Goal: Task Accomplishment & Management: Manage account settings

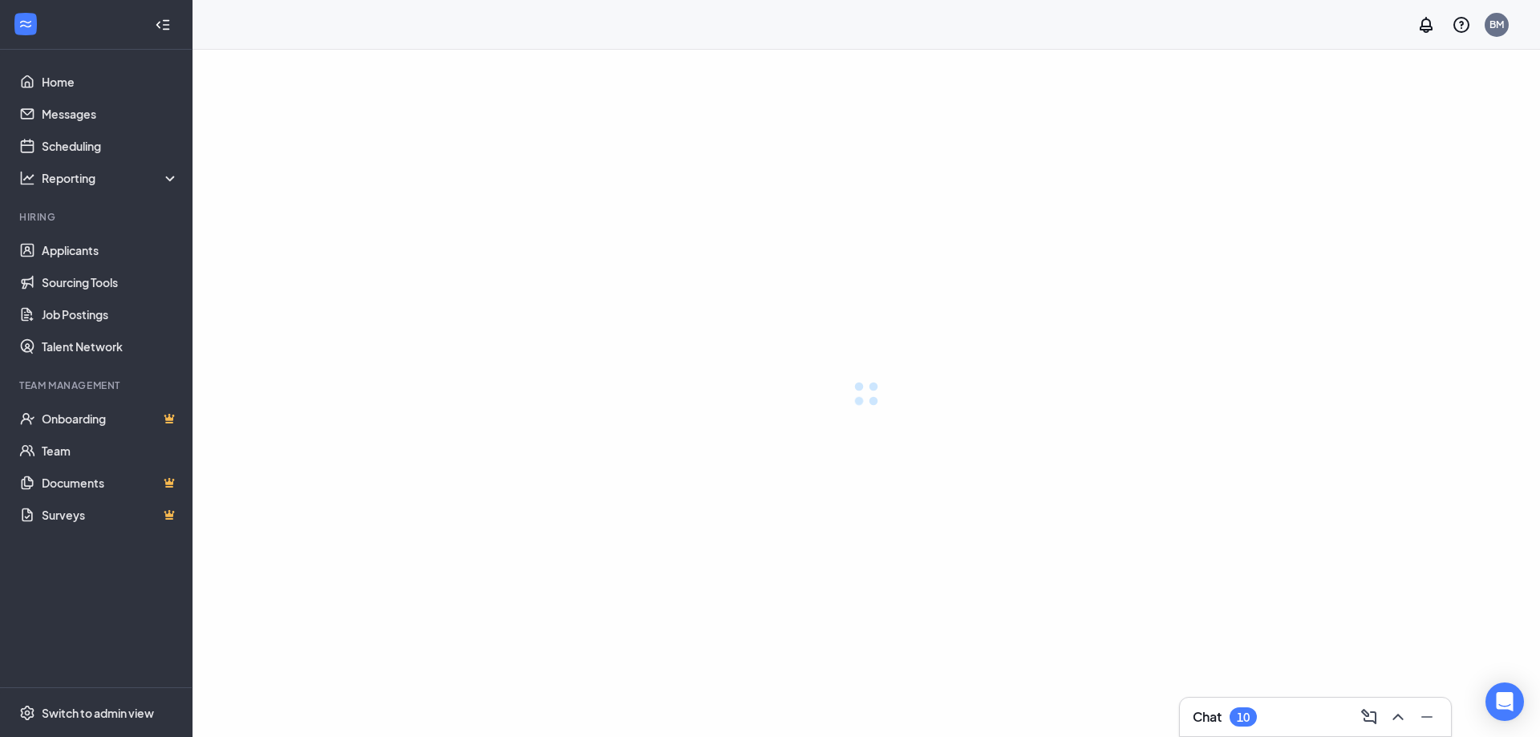
click at [1234, 716] on div "10" at bounding box center [1243, 716] width 27 height 19
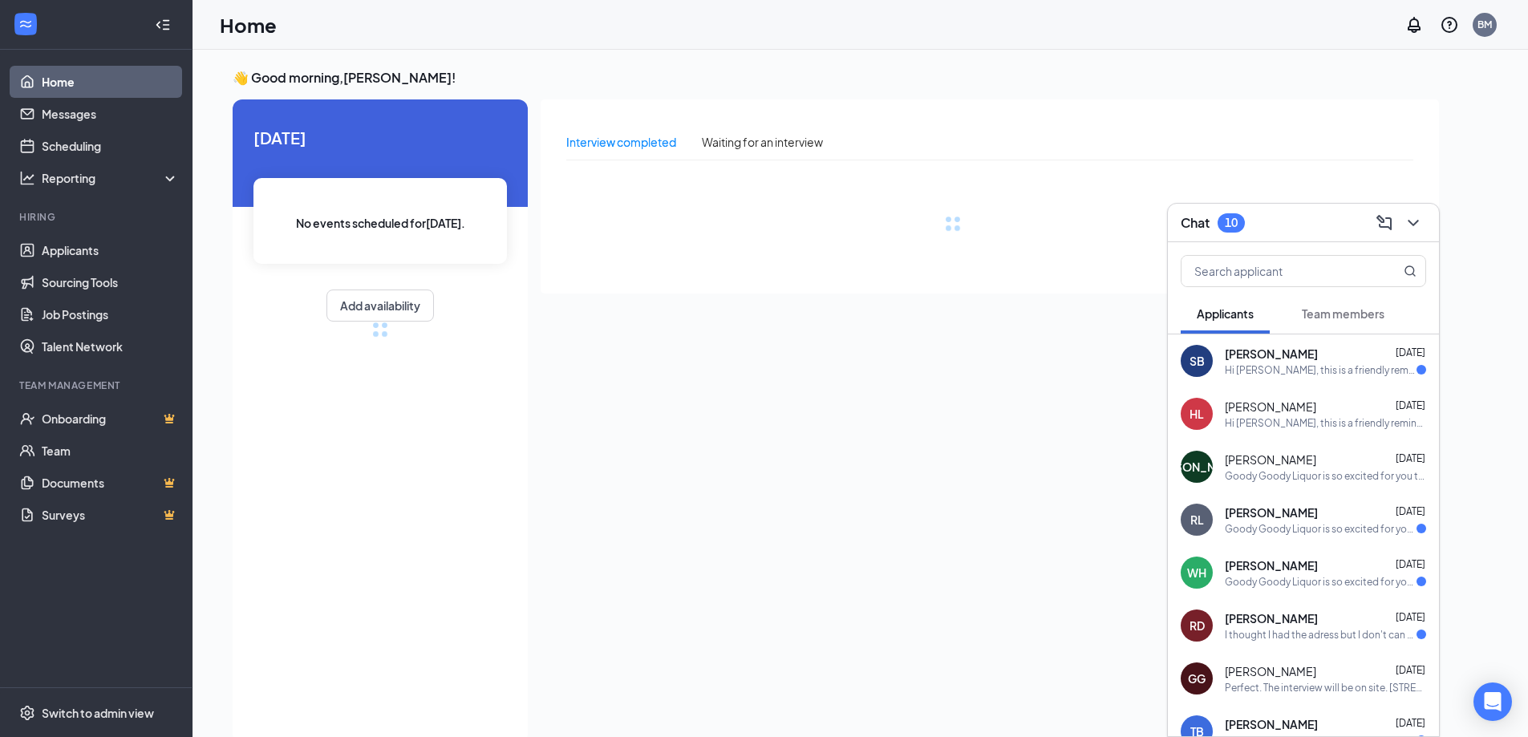
click at [1434, 223] on div "Chat 10" at bounding box center [1303, 223] width 271 height 39
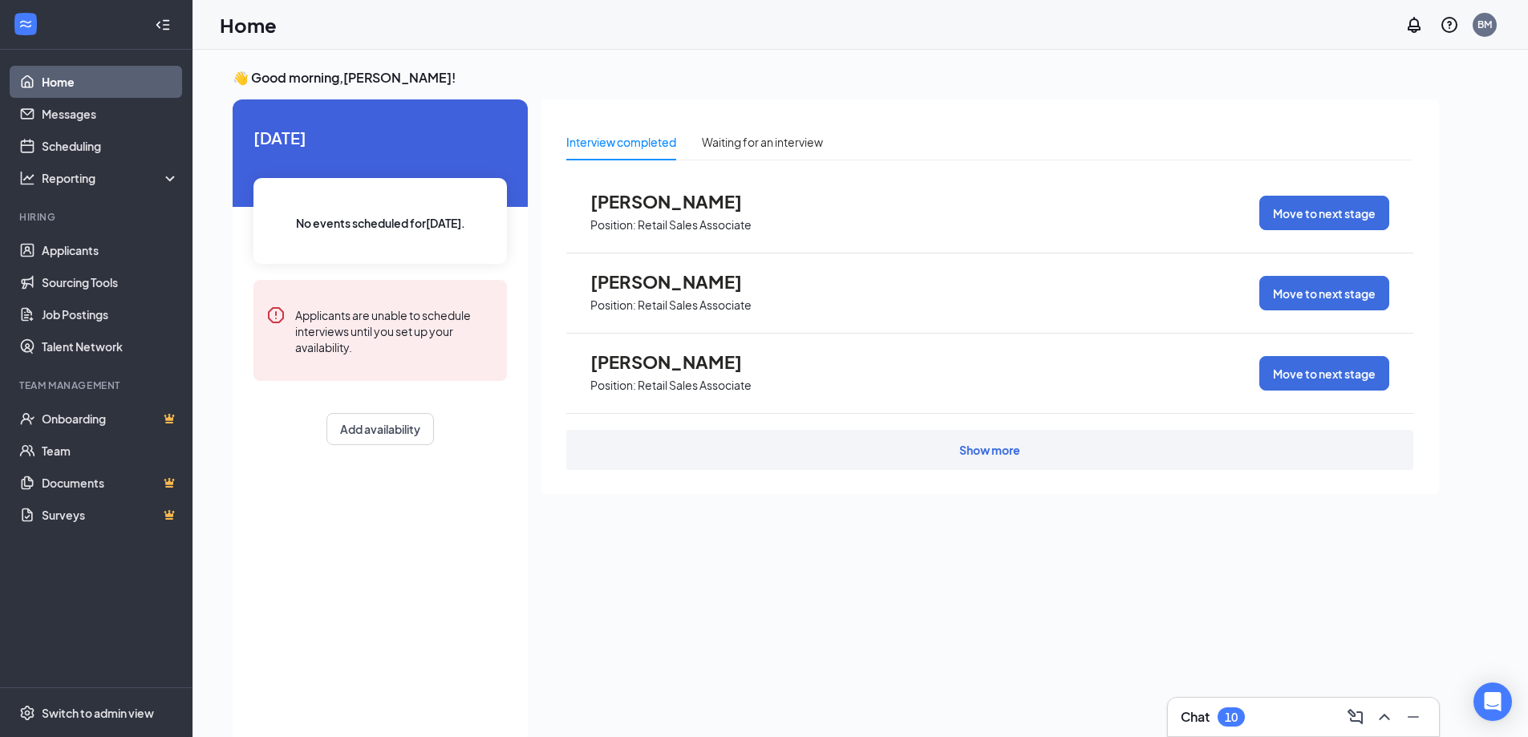
click at [645, 283] on span "[PERSON_NAME]" at bounding box center [678, 281] width 176 height 21
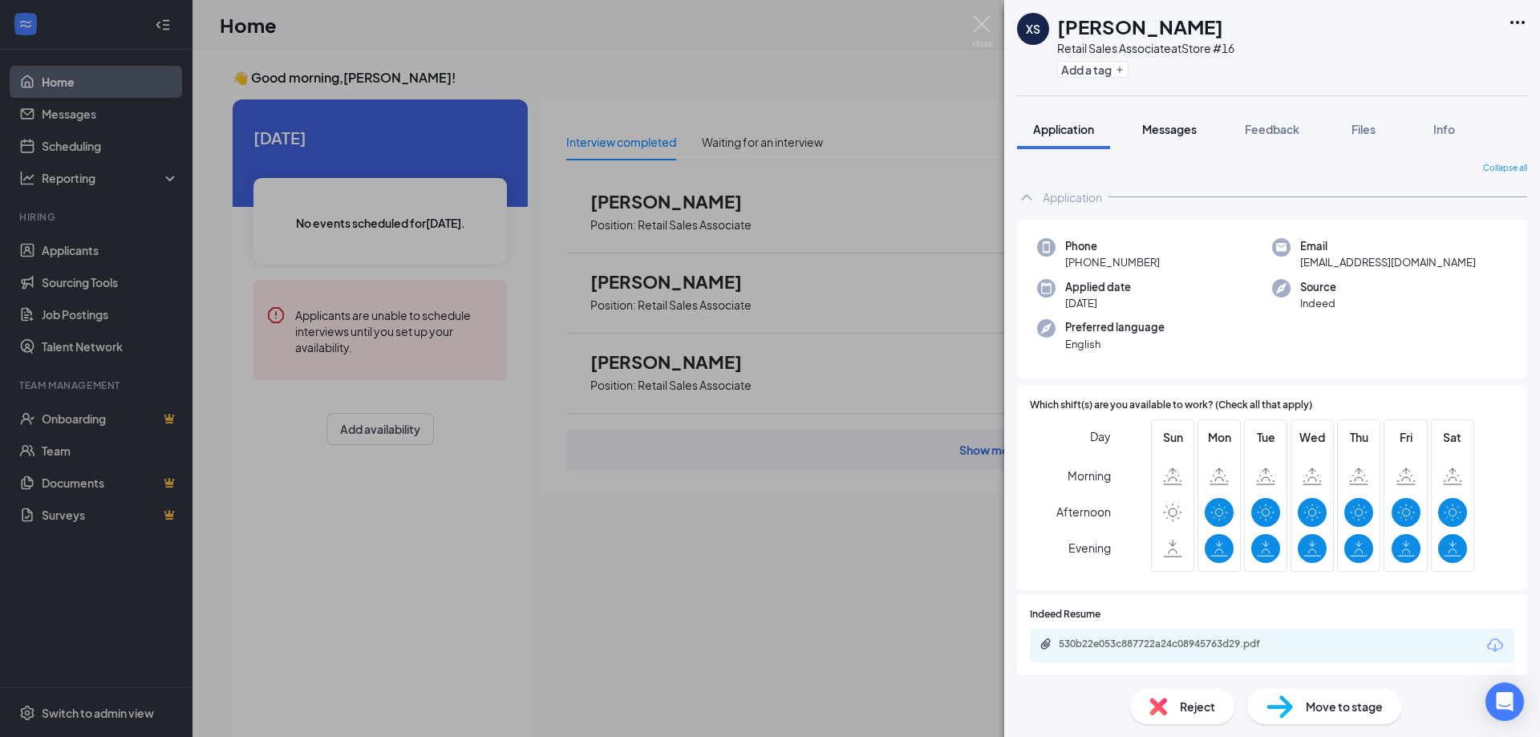
click at [1175, 129] on span "Messages" at bounding box center [1169, 129] width 55 height 14
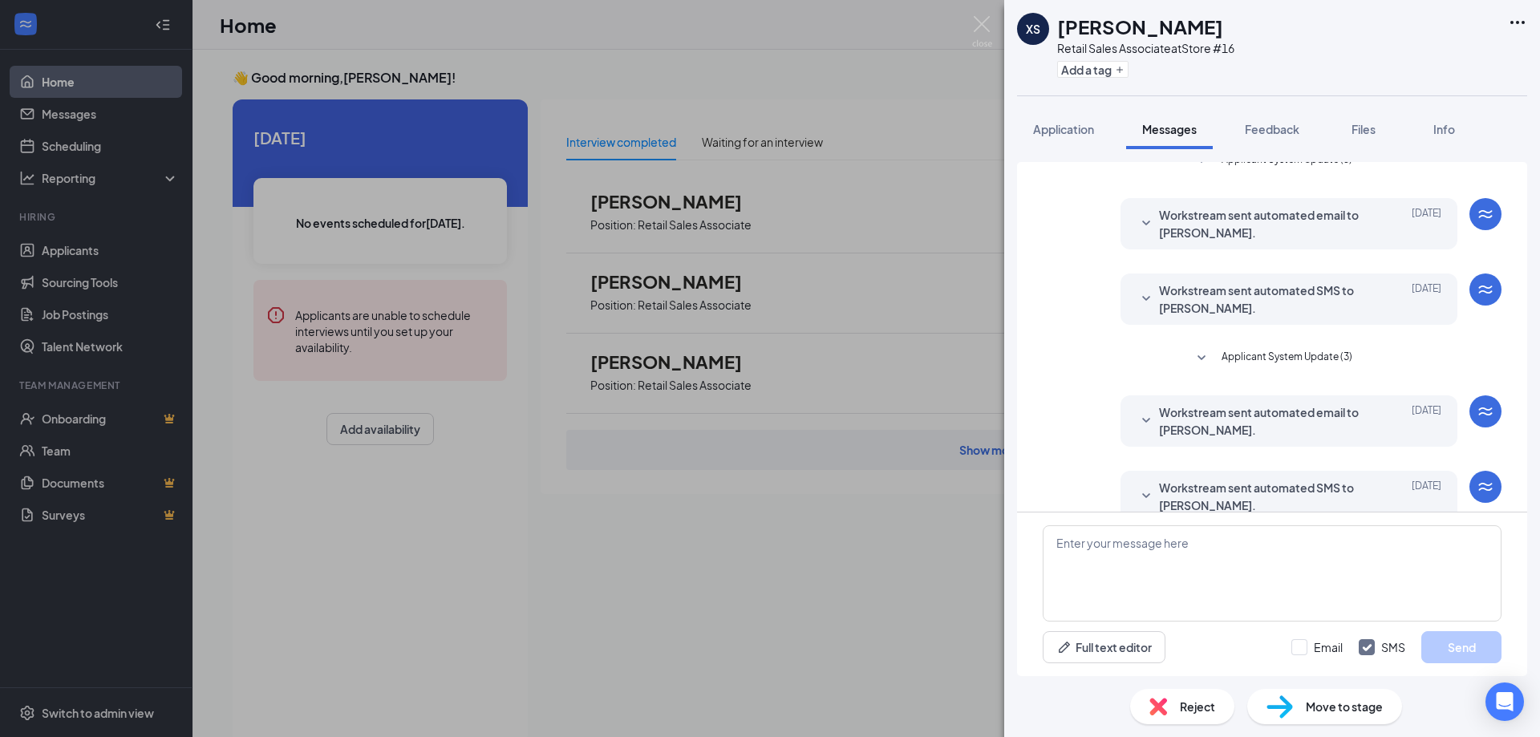
scroll to position [96, 0]
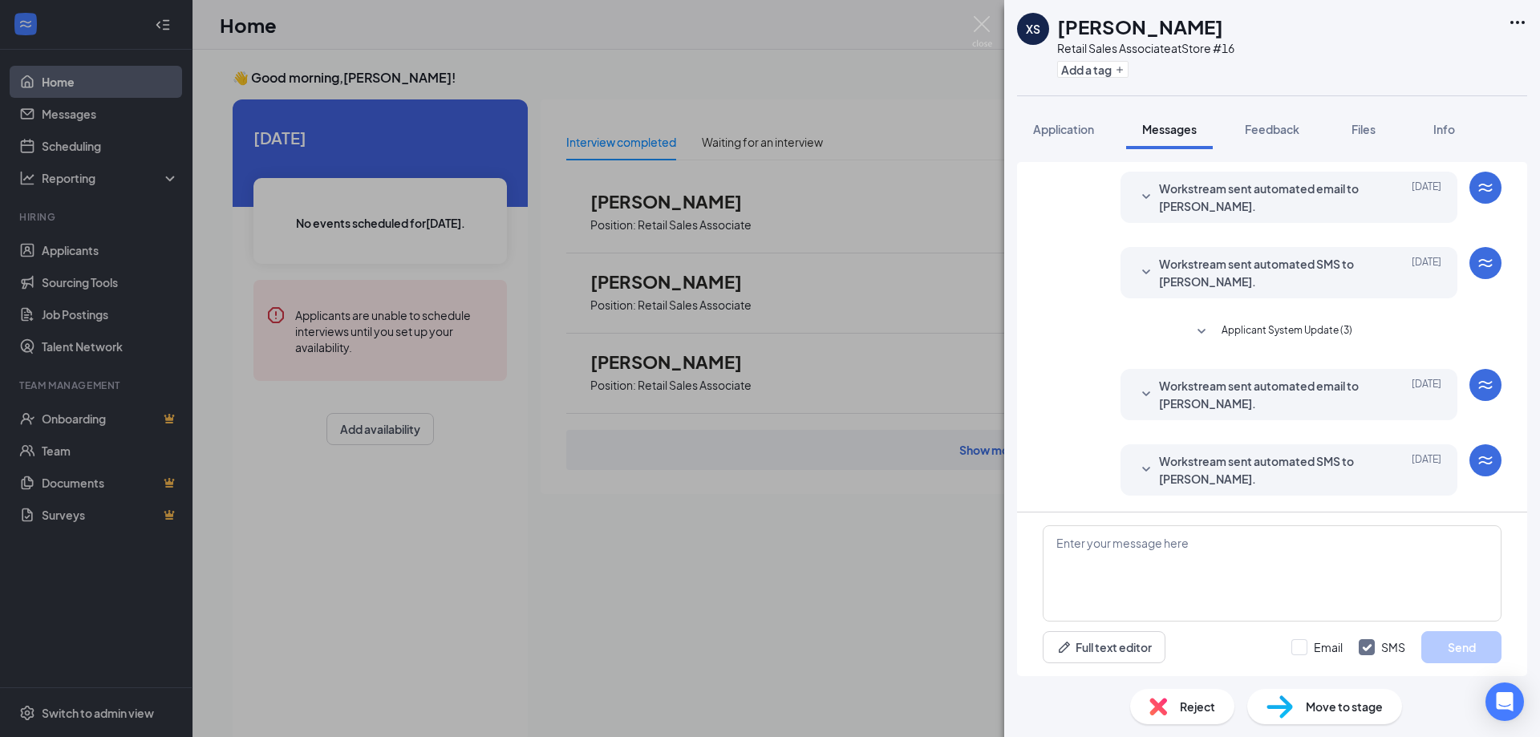
click at [1344, 478] on span "Workstream sent automated SMS to [PERSON_NAME]." at bounding box center [1264, 469] width 210 height 35
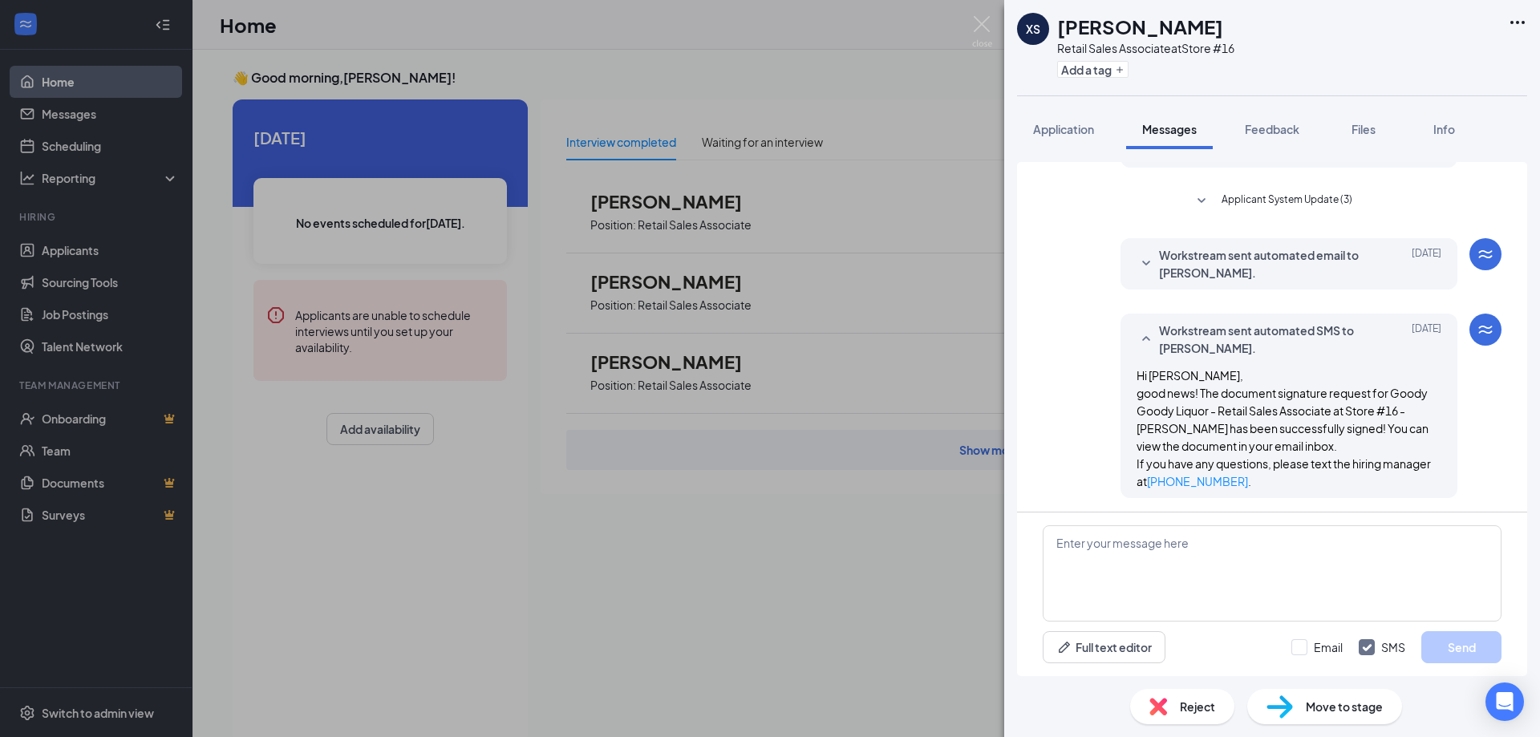
scroll to position [229, 0]
click at [977, 26] on img at bounding box center [982, 31] width 20 height 31
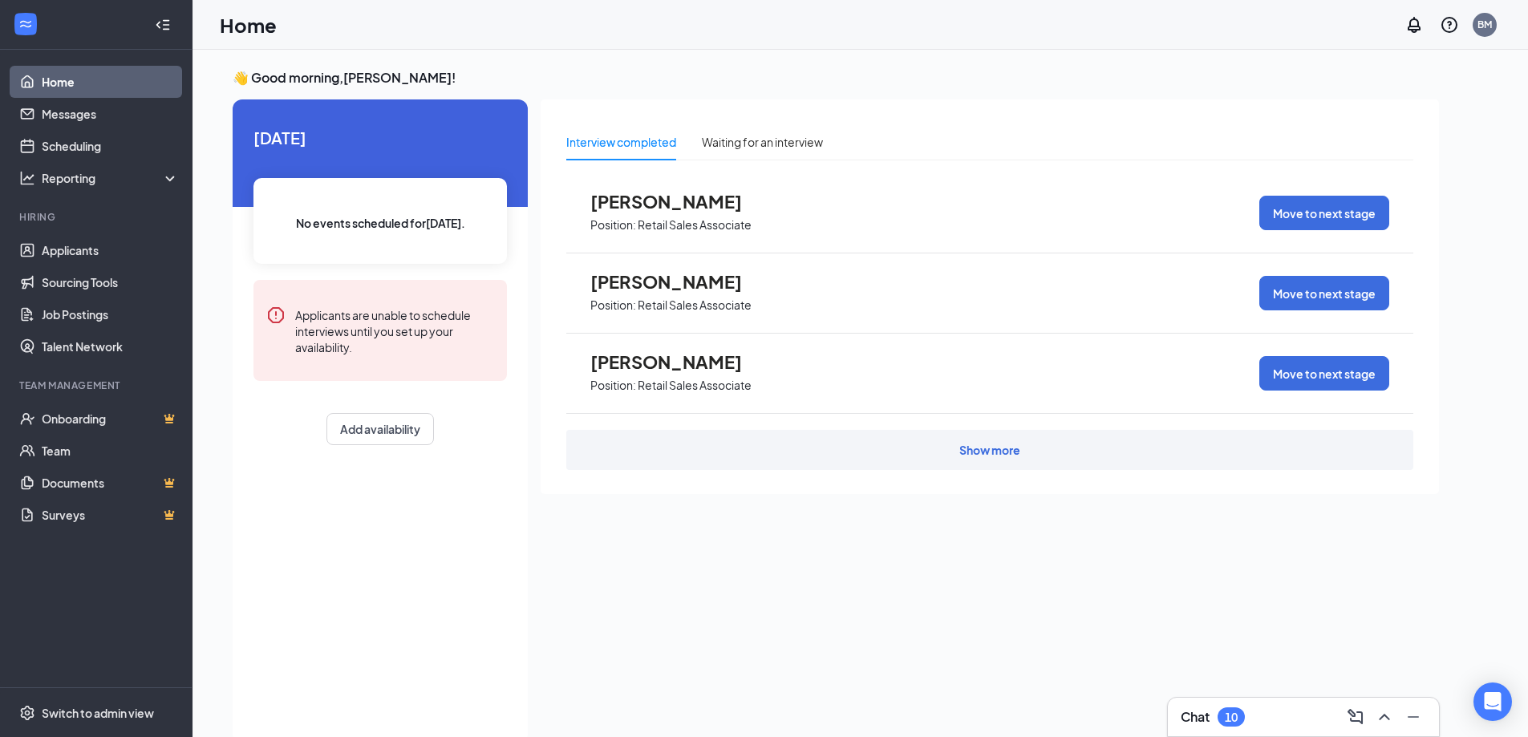
click at [660, 360] on span "[PERSON_NAME]" at bounding box center [678, 361] width 176 height 21
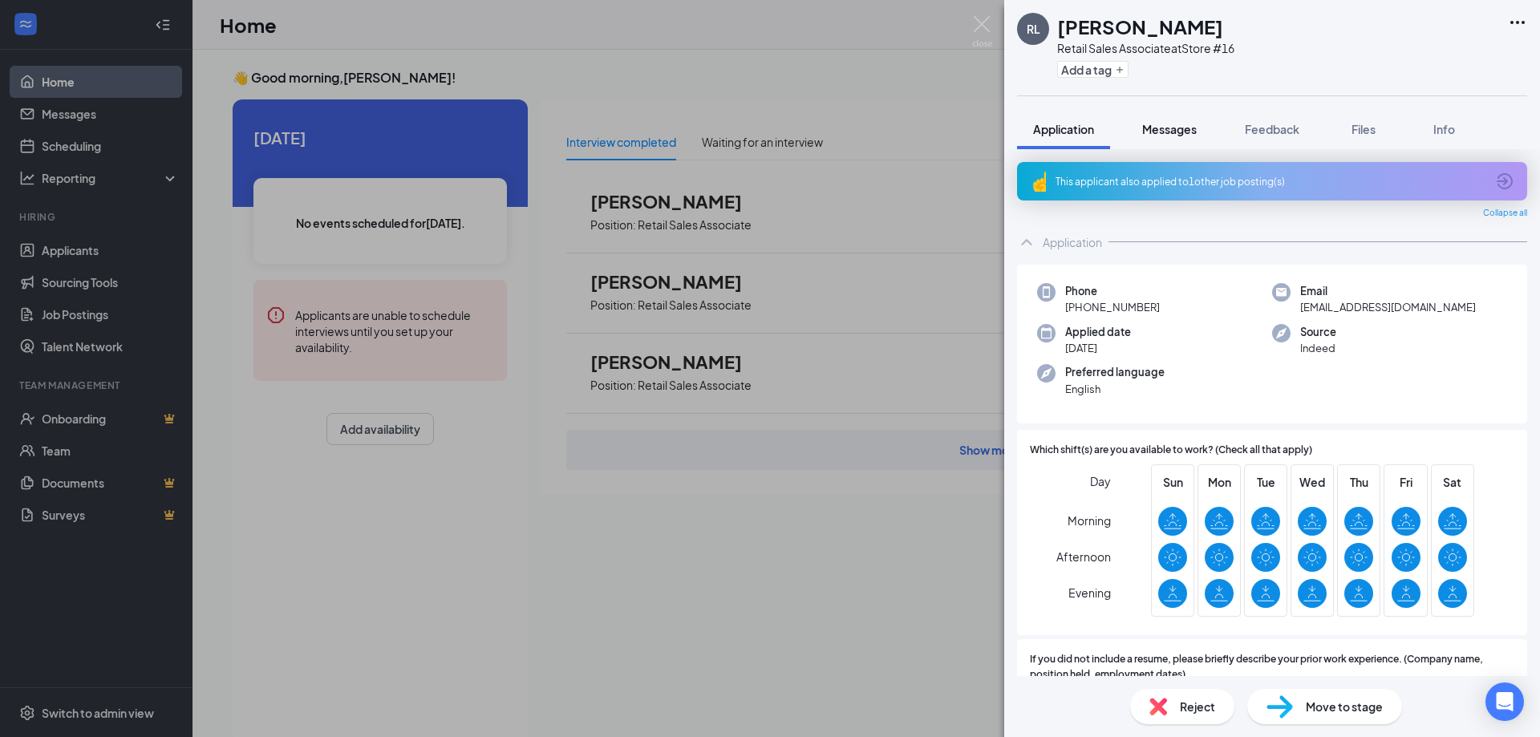
click at [1179, 129] on span "Messages" at bounding box center [1169, 129] width 55 height 14
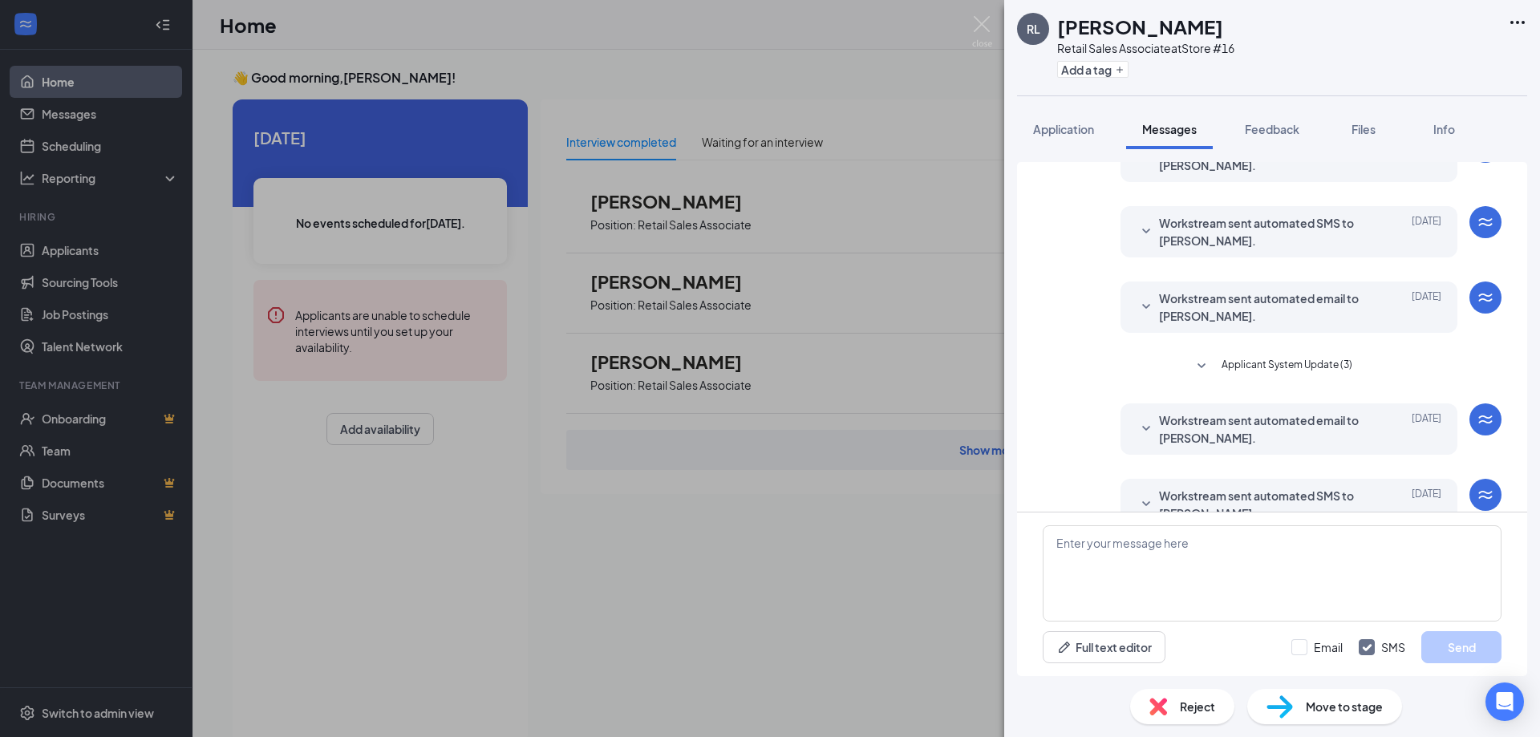
scroll to position [276, 0]
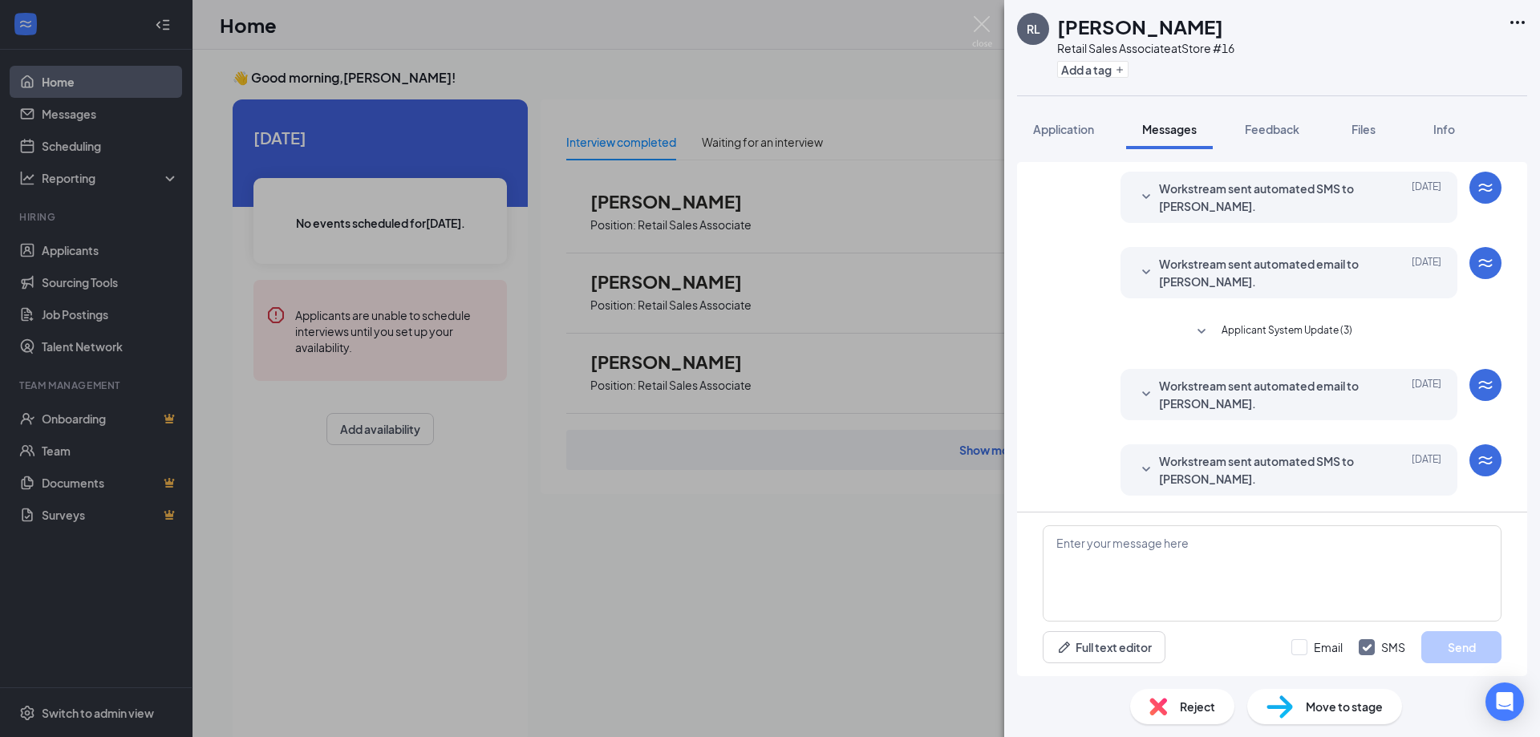
click at [1271, 480] on span "Workstream sent automated SMS to [PERSON_NAME]." at bounding box center [1264, 469] width 210 height 35
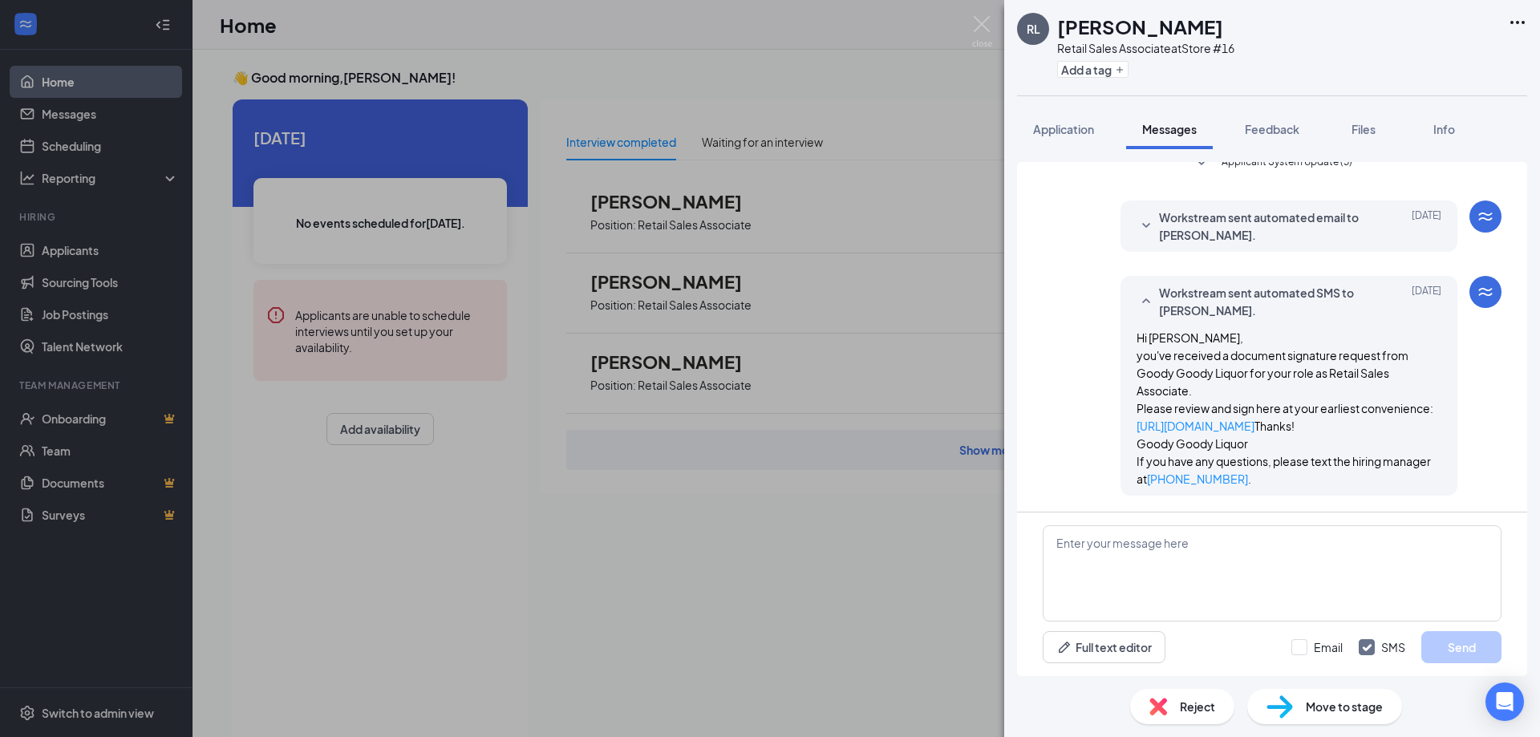
scroll to position [462, 0]
click at [1259, 144] on button "Feedback" at bounding box center [1272, 129] width 87 height 40
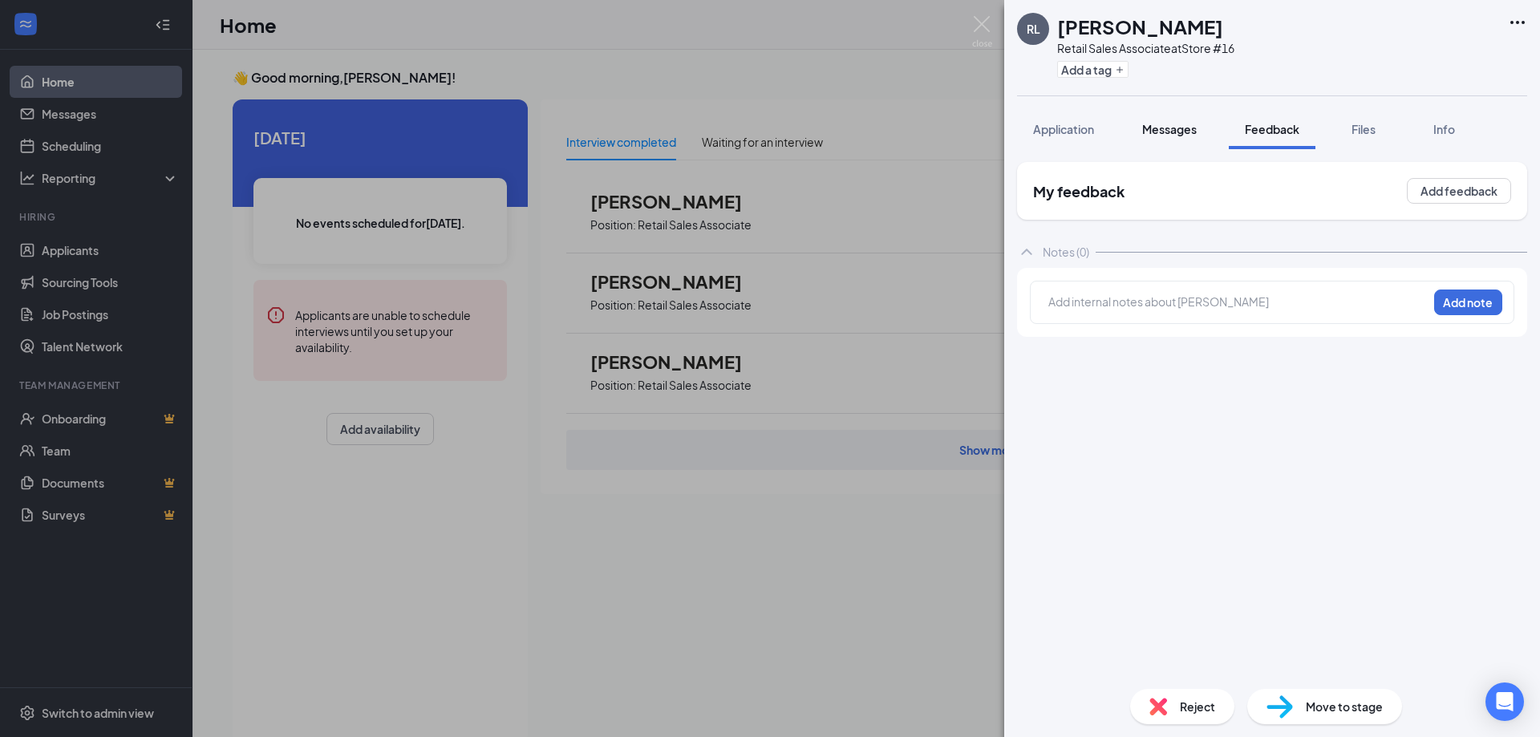
click at [1174, 135] on span "Messages" at bounding box center [1169, 129] width 55 height 14
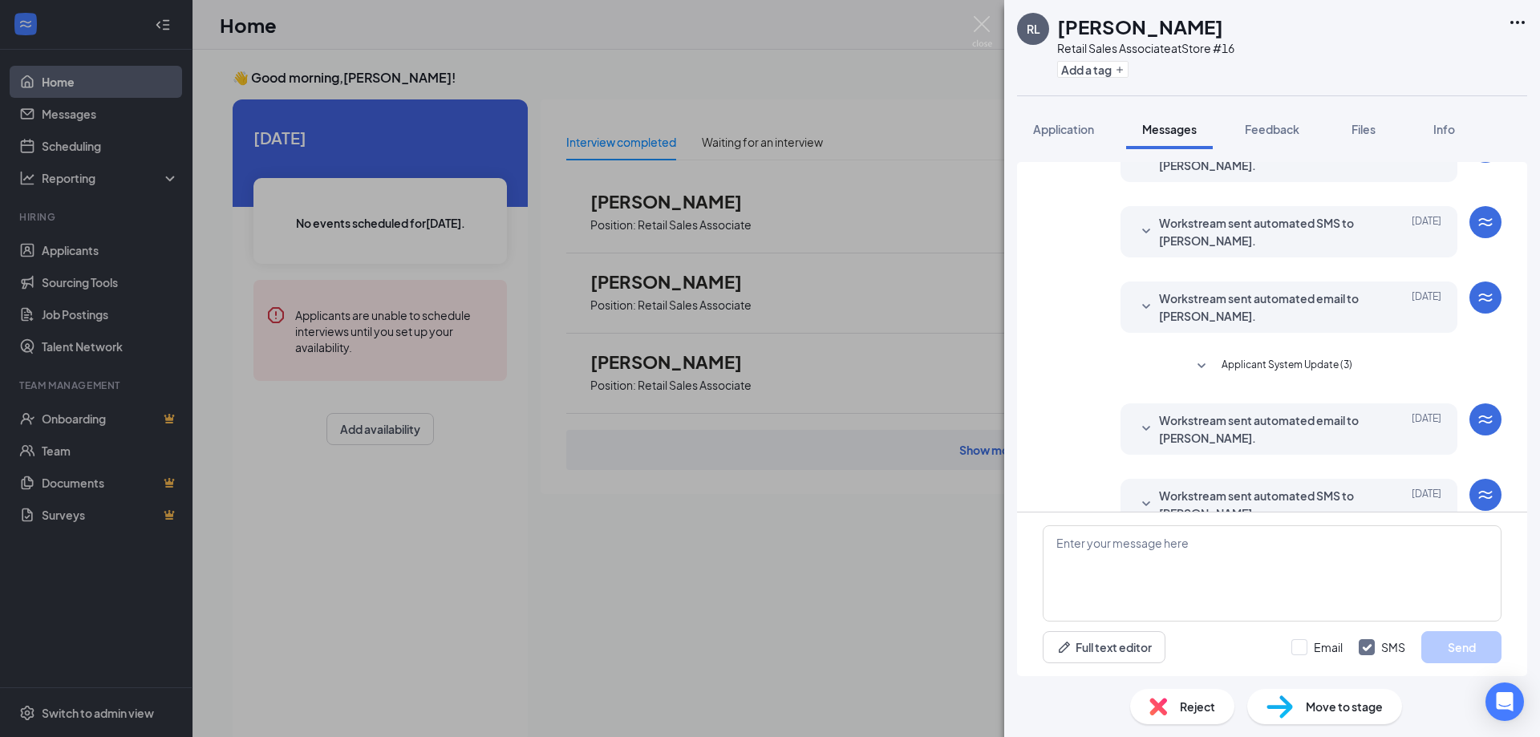
scroll to position [276, 0]
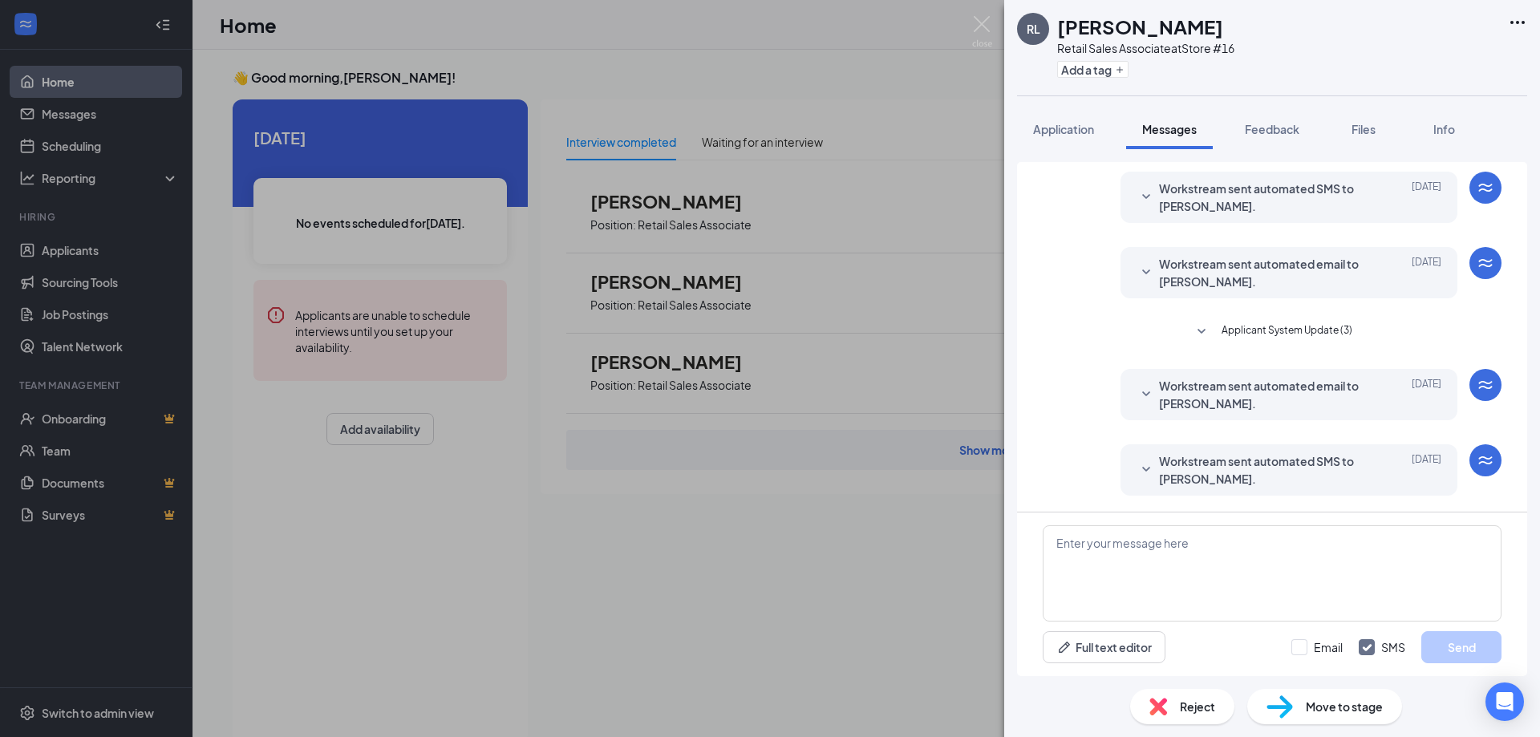
click at [1247, 395] on span "Workstream sent automated email to [PERSON_NAME]." at bounding box center [1264, 394] width 210 height 35
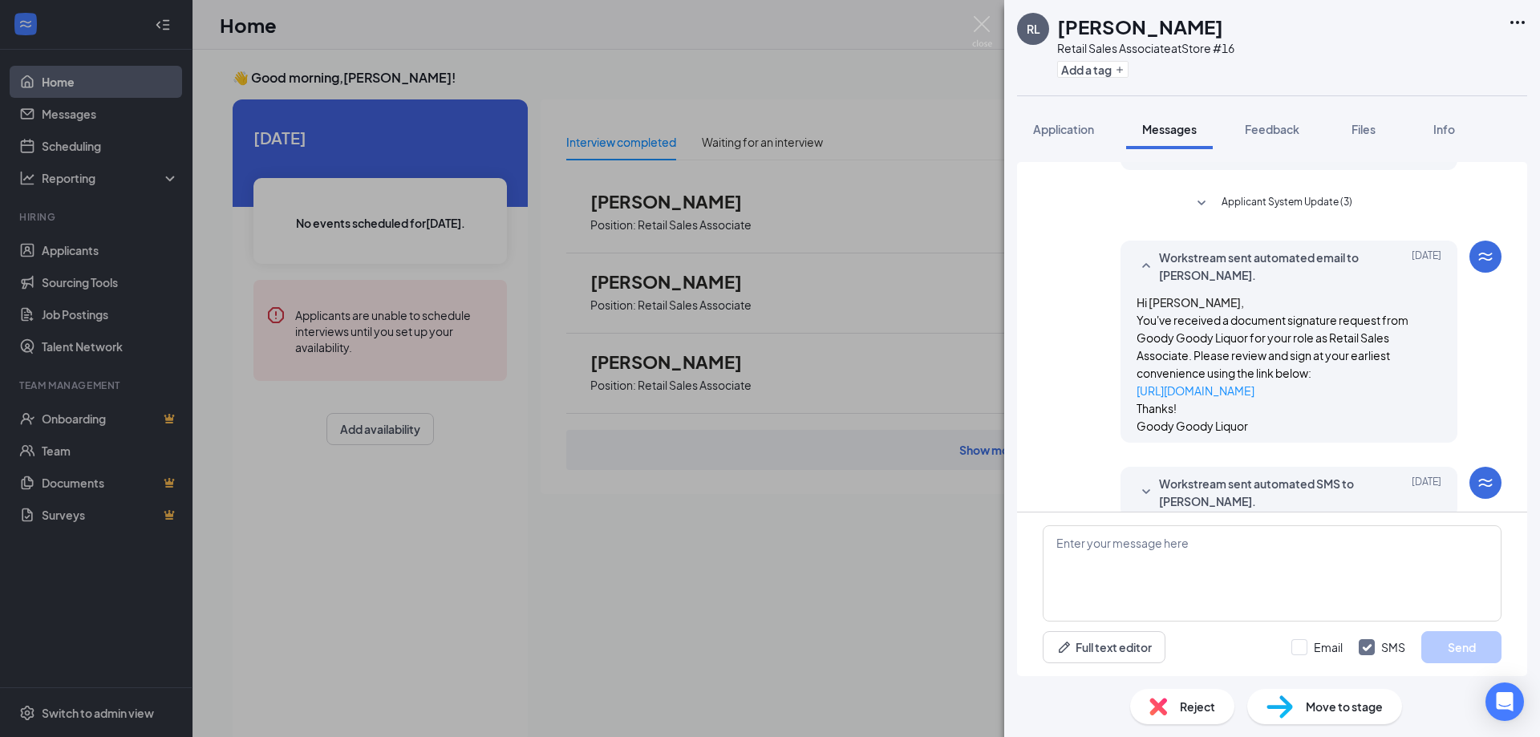
scroll to position [427, 0]
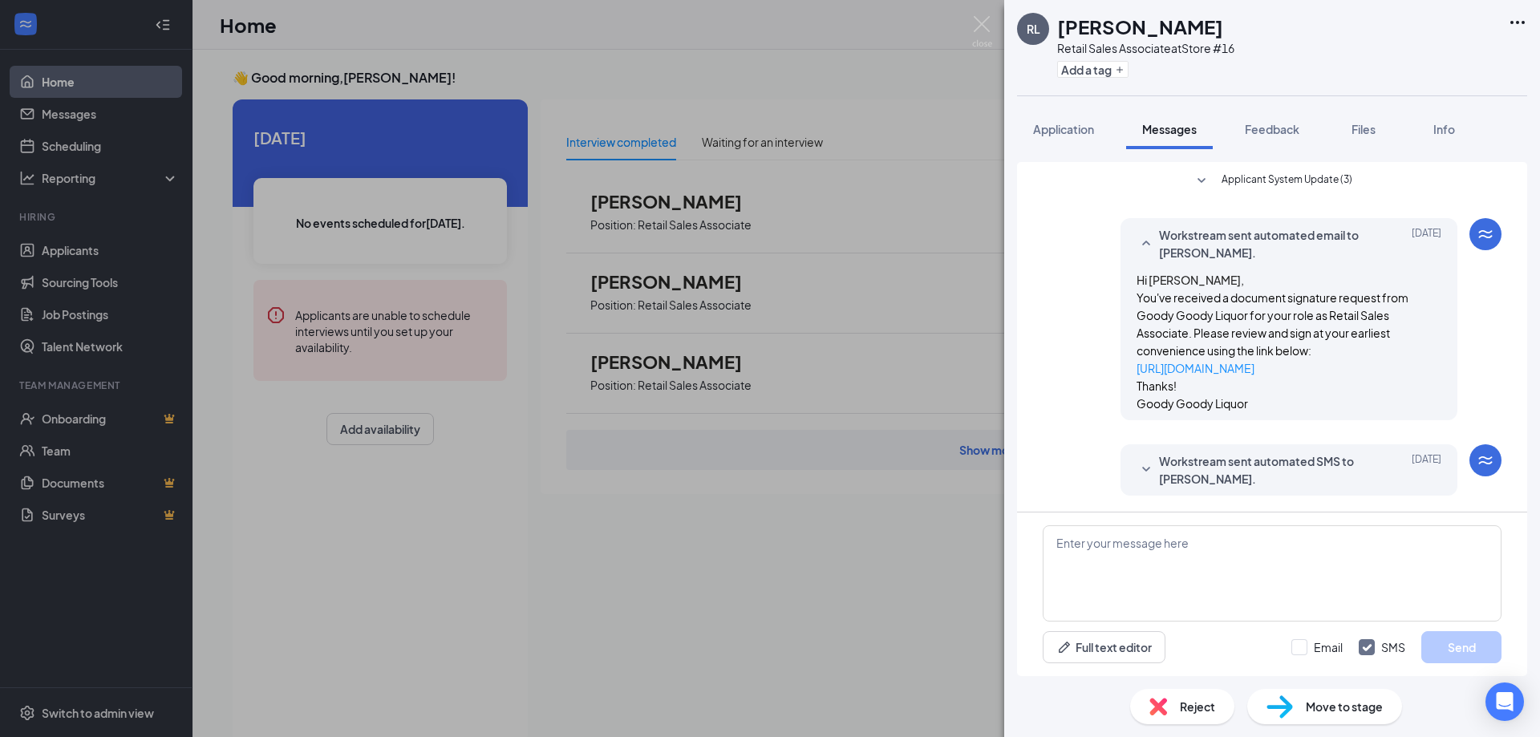
click at [1241, 464] on span "Workstream sent automated SMS to [PERSON_NAME]." at bounding box center [1264, 469] width 210 height 35
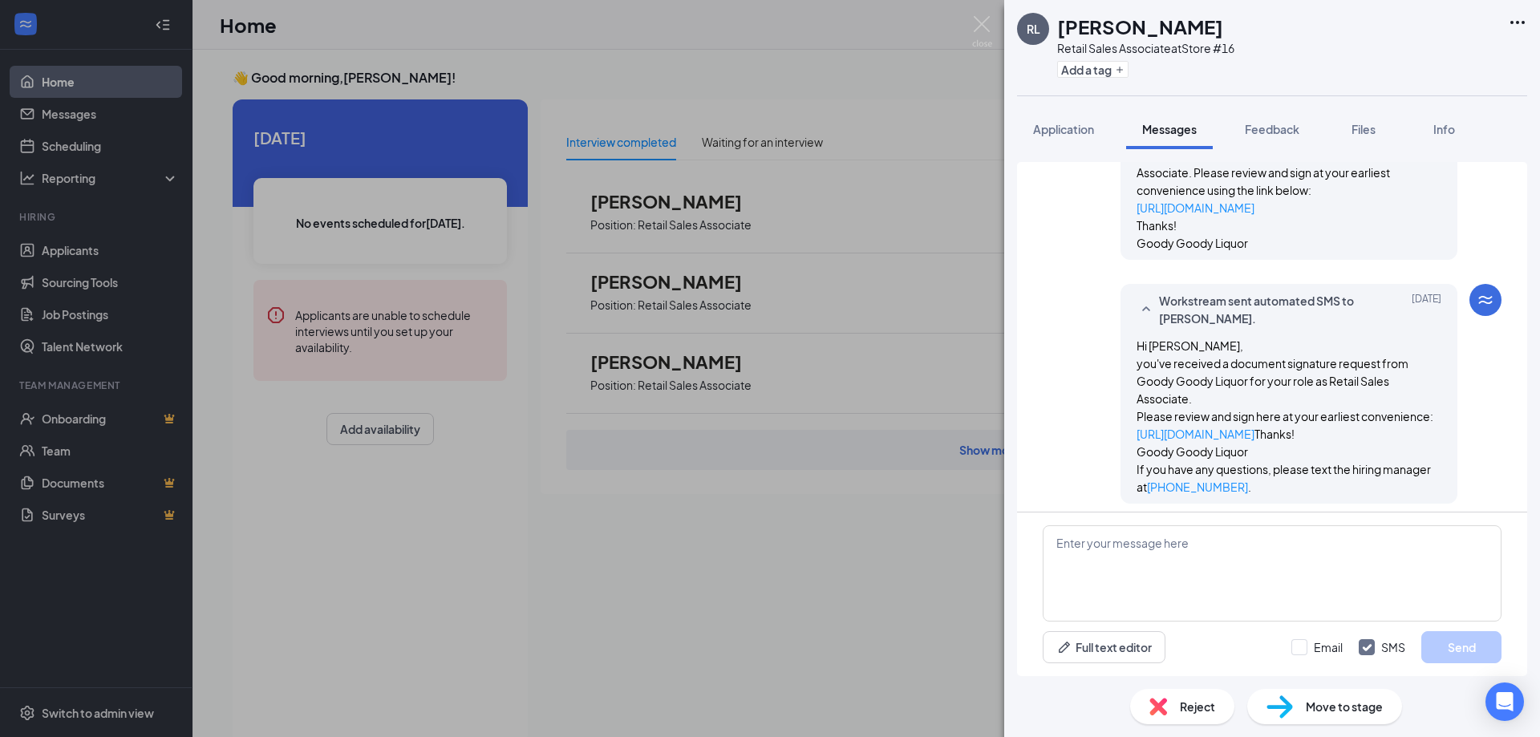
scroll to position [613, 0]
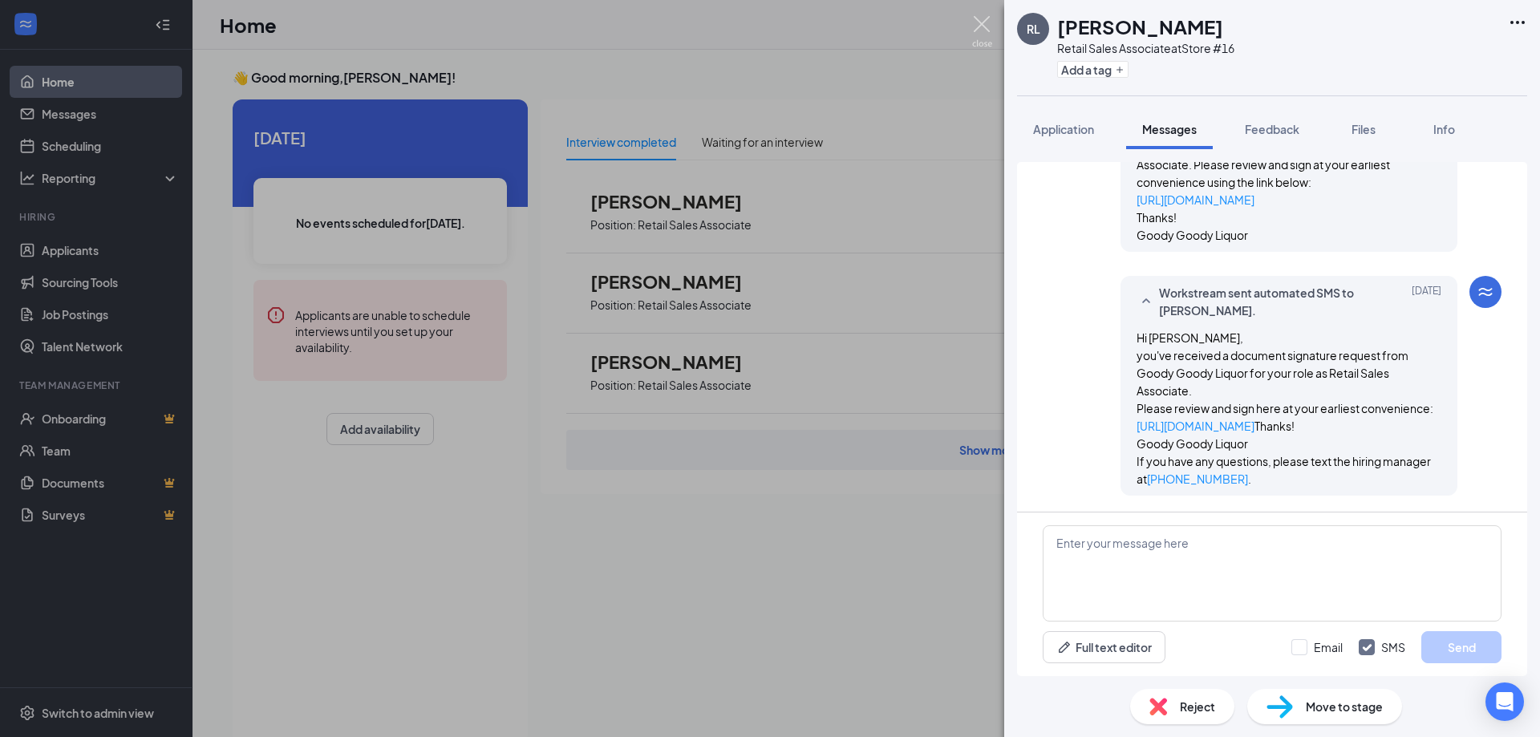
click at [974, 30] on img at bounding box center [982, 31] width 20 height 31
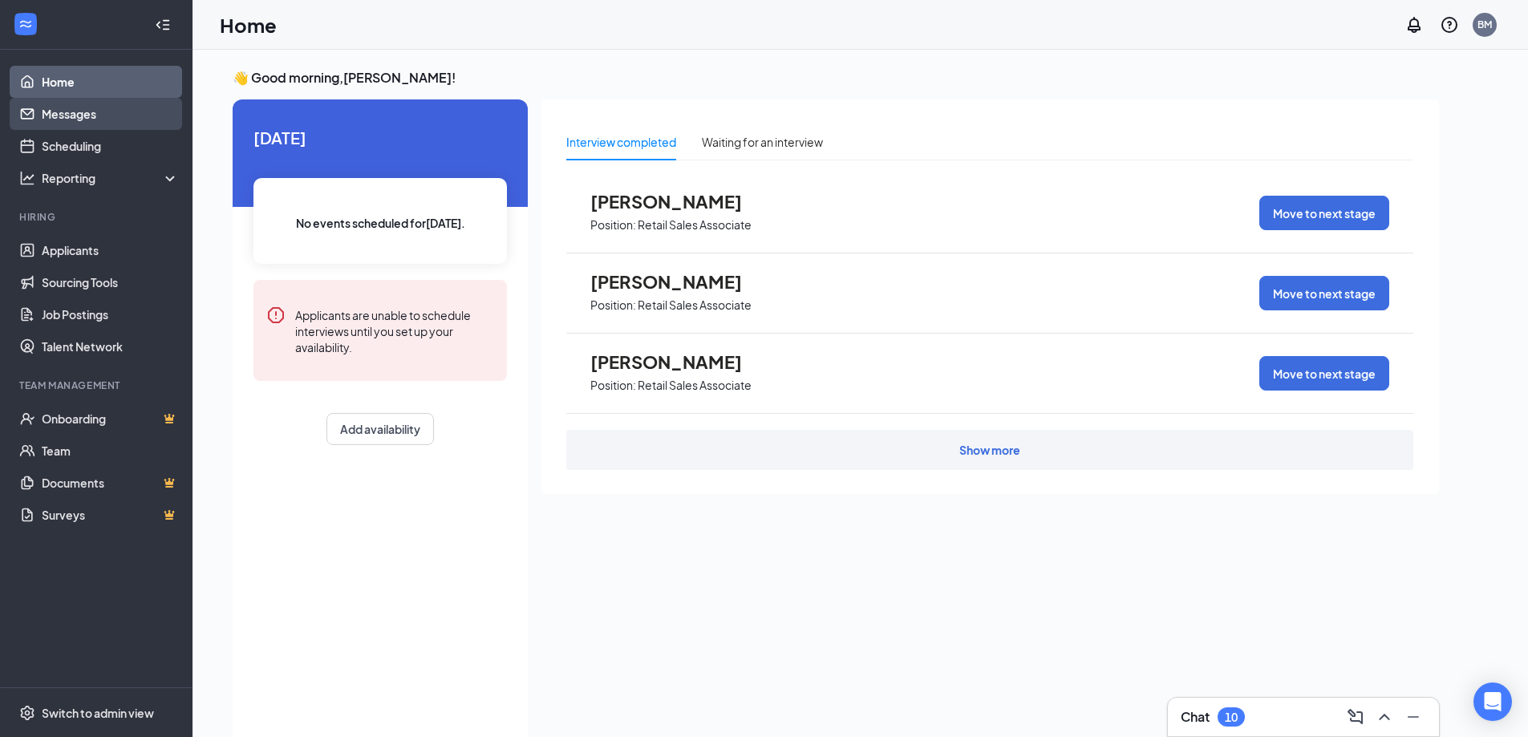
click at [43, 108] on link "Messages" at bounding box center [110, 114] width 137 height 32
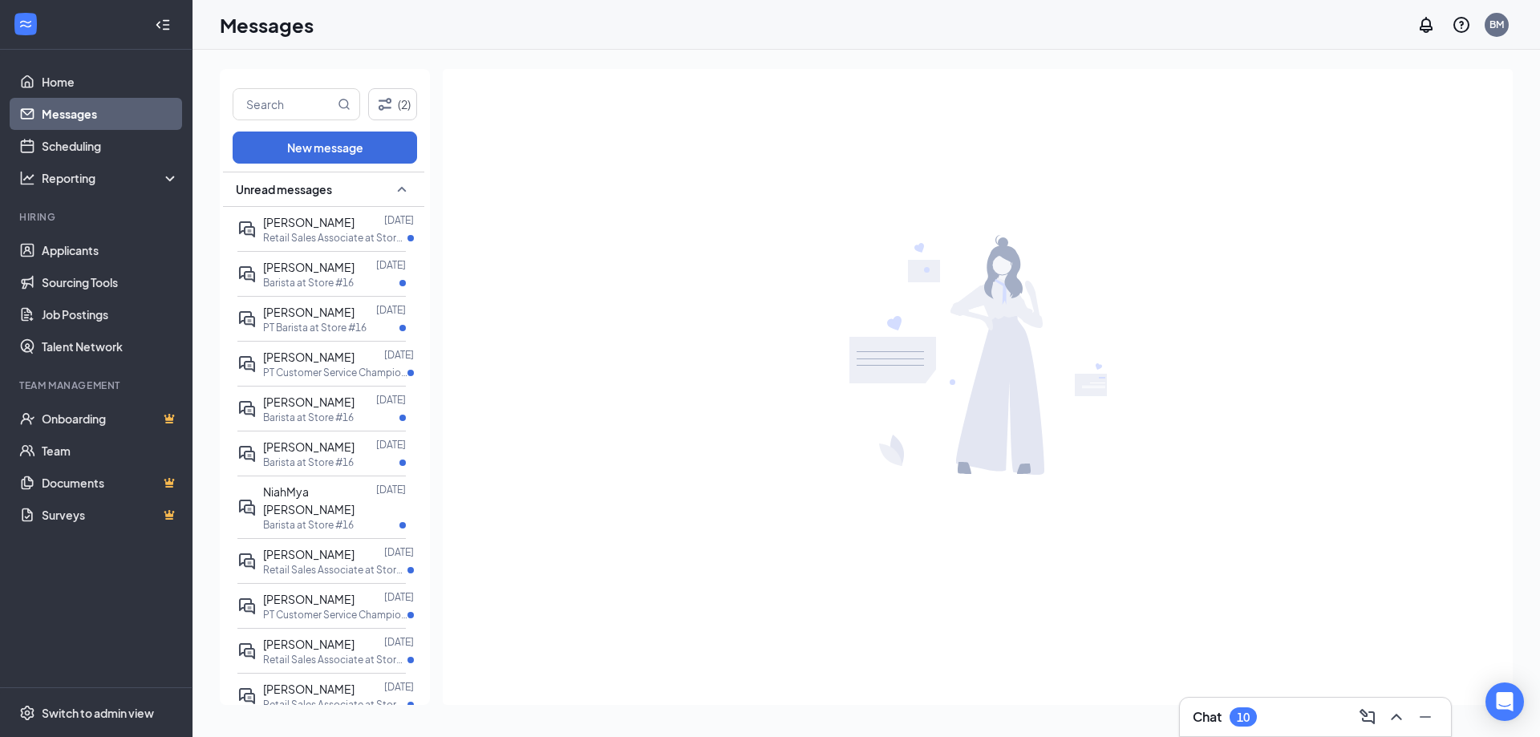
click at [398, 190] on icon "SmallChevronUp" at bounding box center [402, 189] width 9 height 5
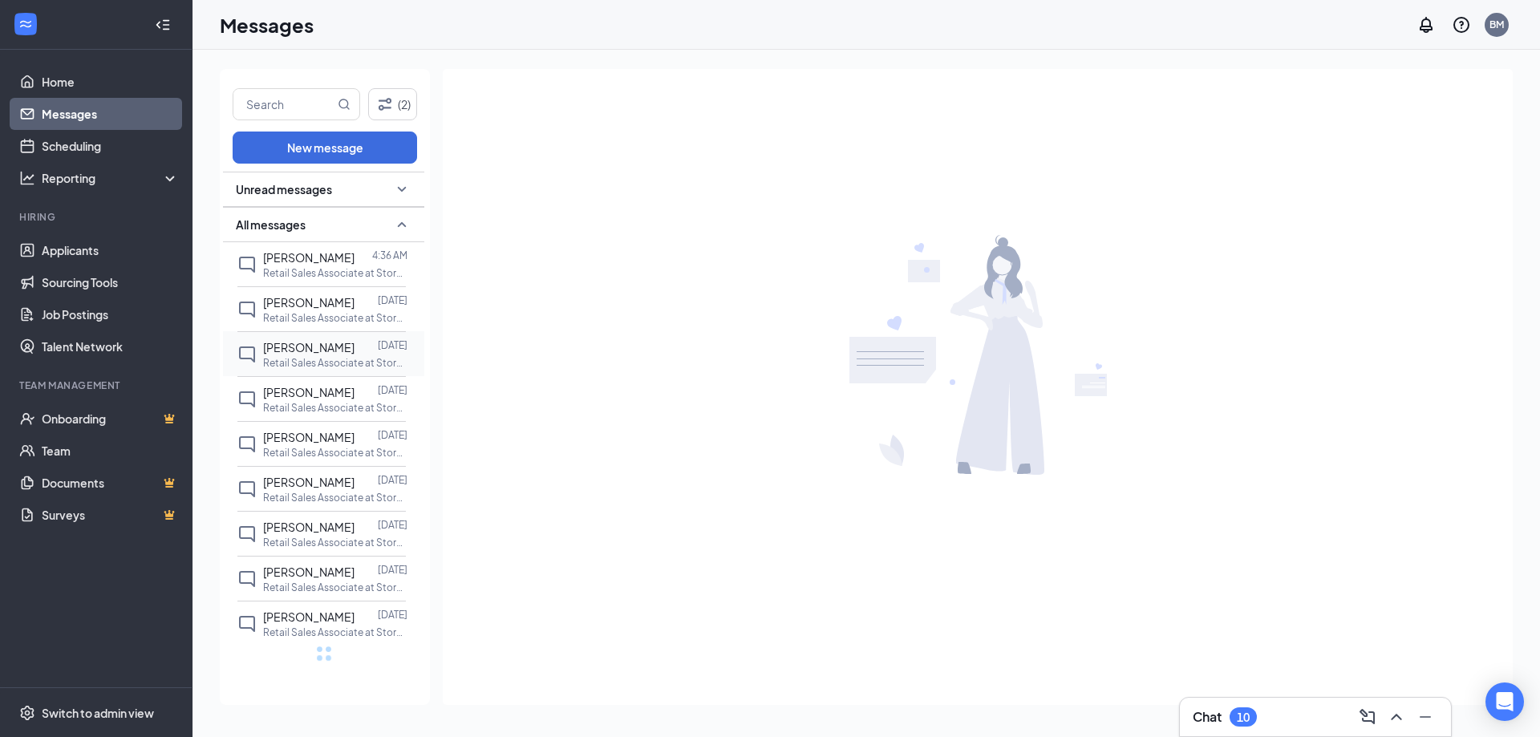
click at [319, 363] on p "Retail Sales Associate at Store #16" at bounding box center [335, 363] width 144 height 14
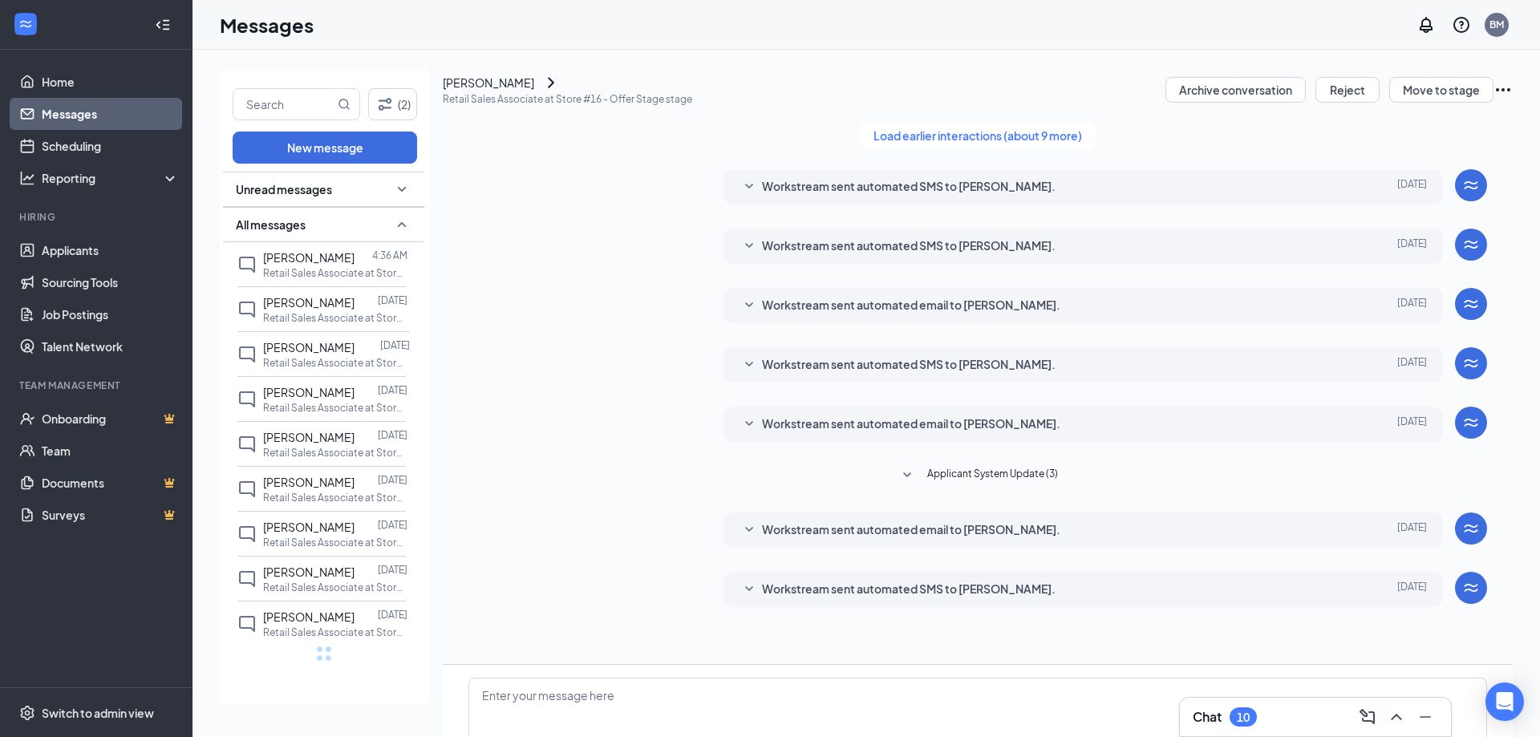
scroll to position [116, 0]
click at [919, 580] on span "Workstream sent automated SMS to [PERSON_NAME]." at bounding box center [909, 589] width 294 height 19
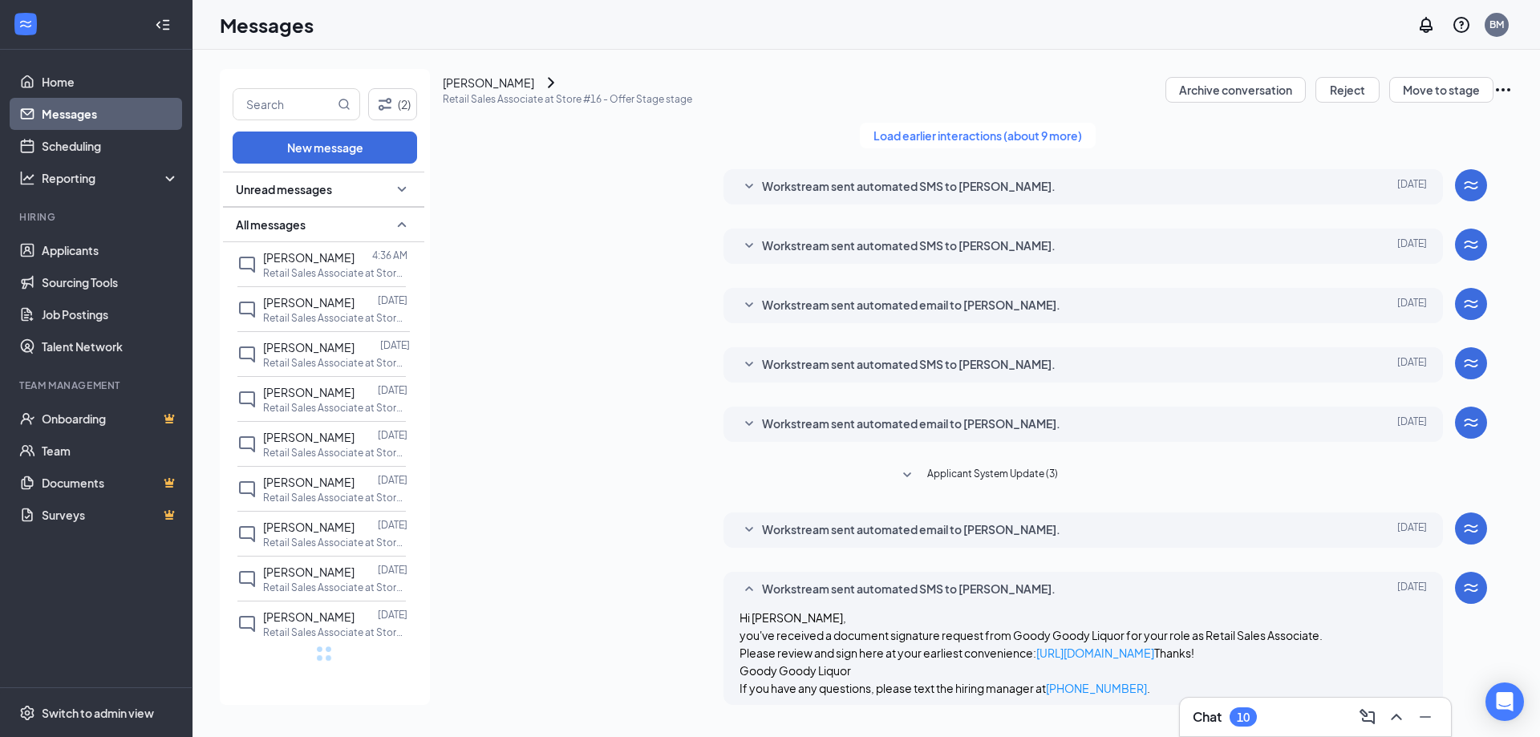
scroll to position [231, 0]
click at [325, 263] on span "[PERSON_NAME]" at bounding box center [308, 257] width 91 height 14
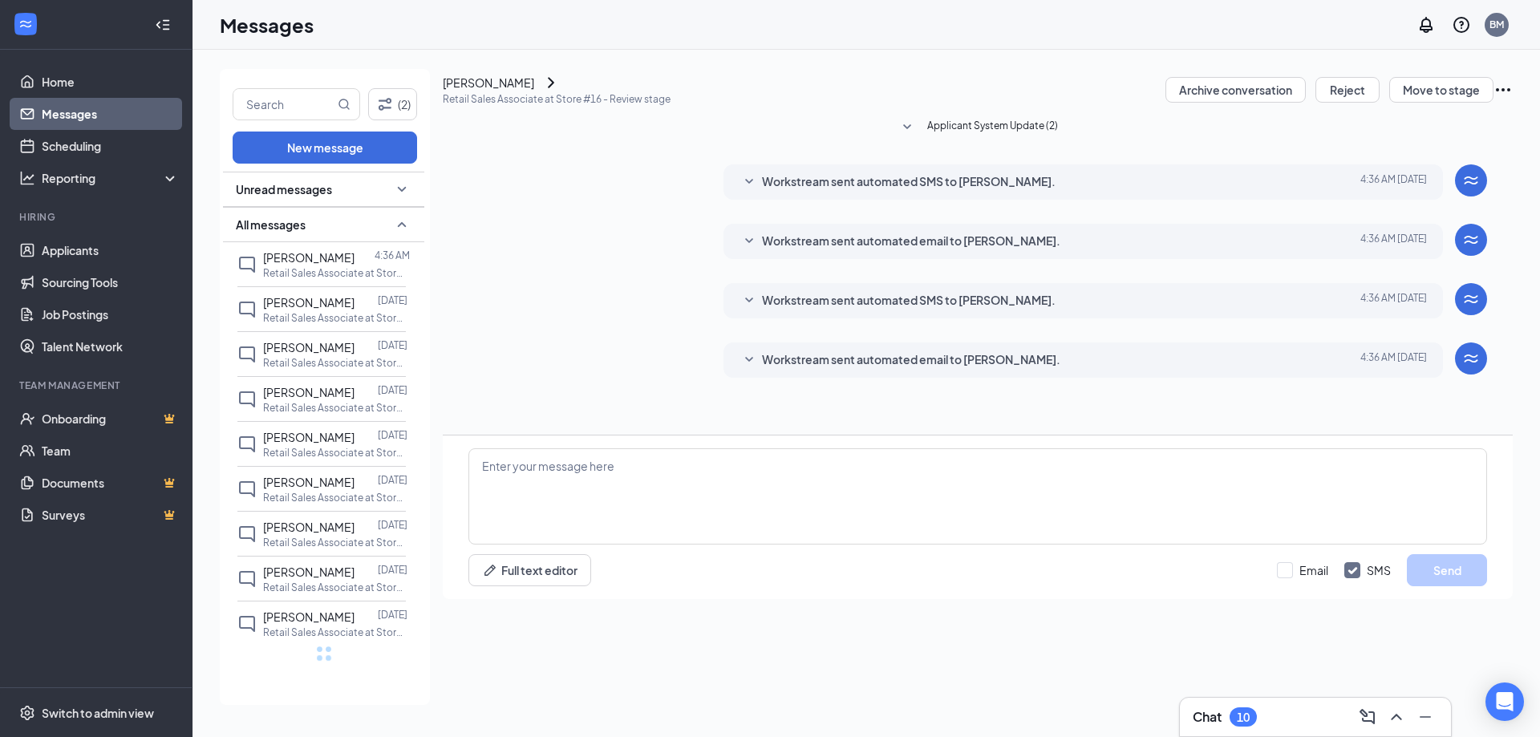
click at [845, 370] on span "Workstream sent automated email to [PERSON_NAME]." at bounding box center [911, 360] width 298 height 19
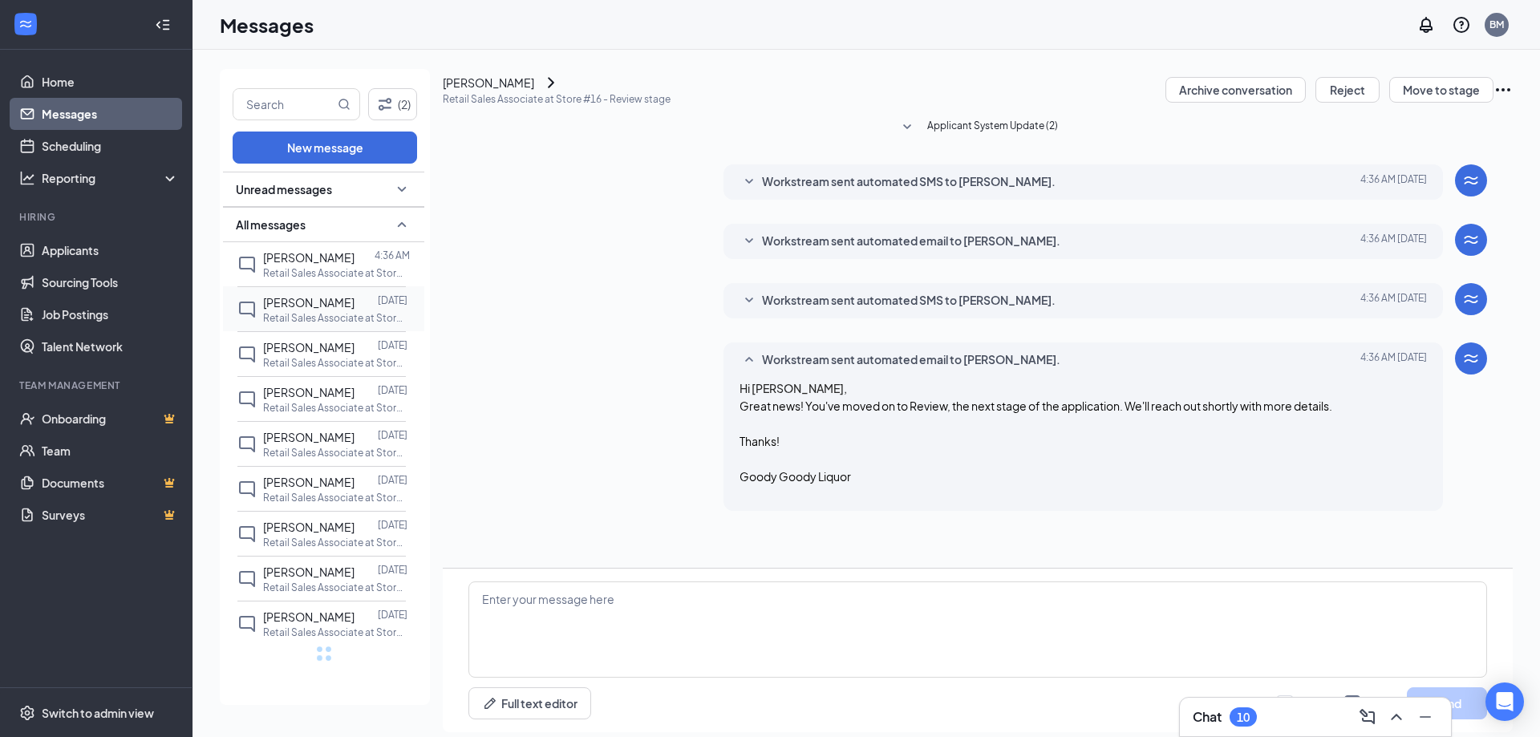
click at [310, 308] on span "[PERSON_NAME]" at bounding box center [308, 302] width 91 height 14
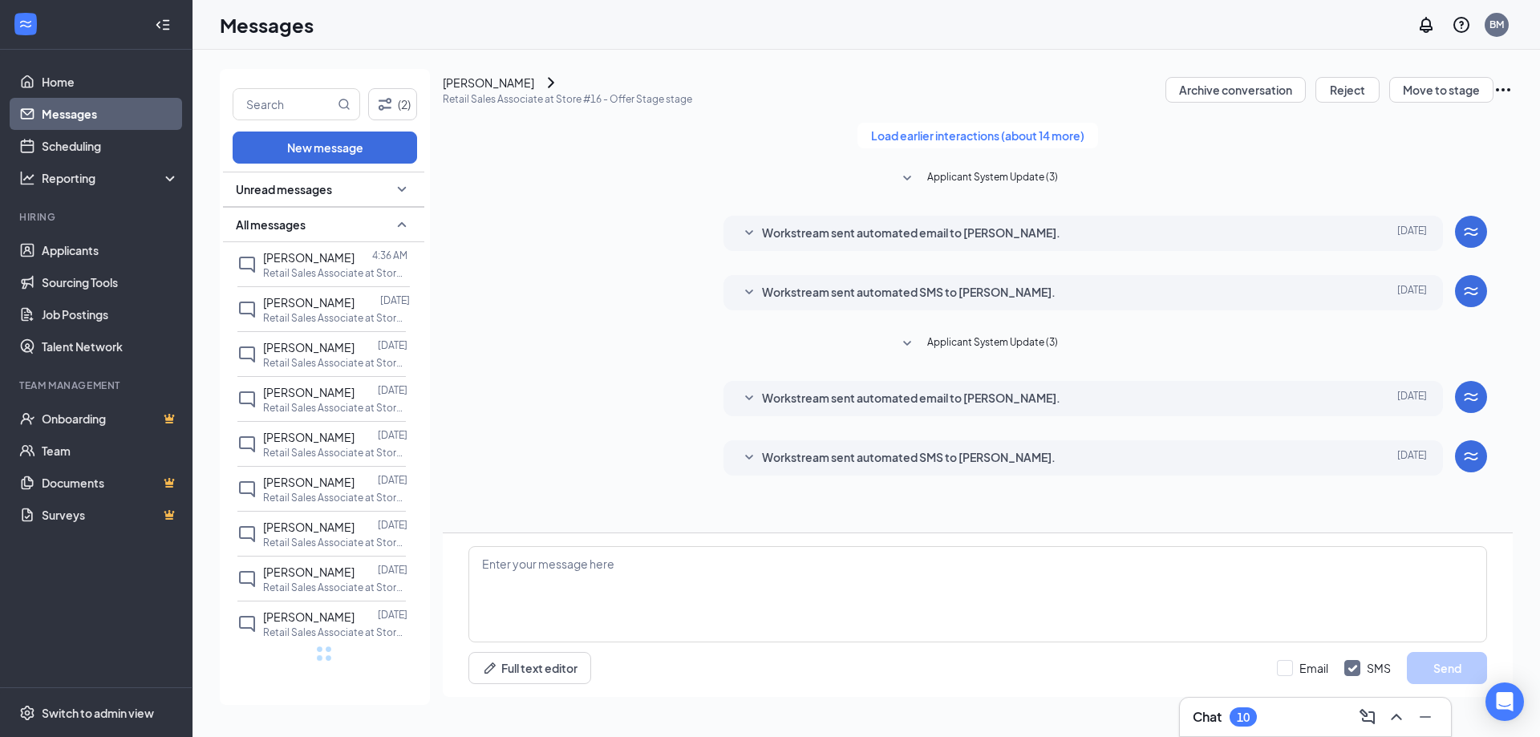
click at [906, 310] on div "Workstream sent automated SMS to [PERSON_NAME]. [DATE] Hi [PERSON_NAME], you've…" at bounding box center [1083, 292] width 720 height 35
click at [906, 302] on span "Workstream sent automated SMS to [PERSON_NAME]." at bounding box center [909, 292] width 294 height 19
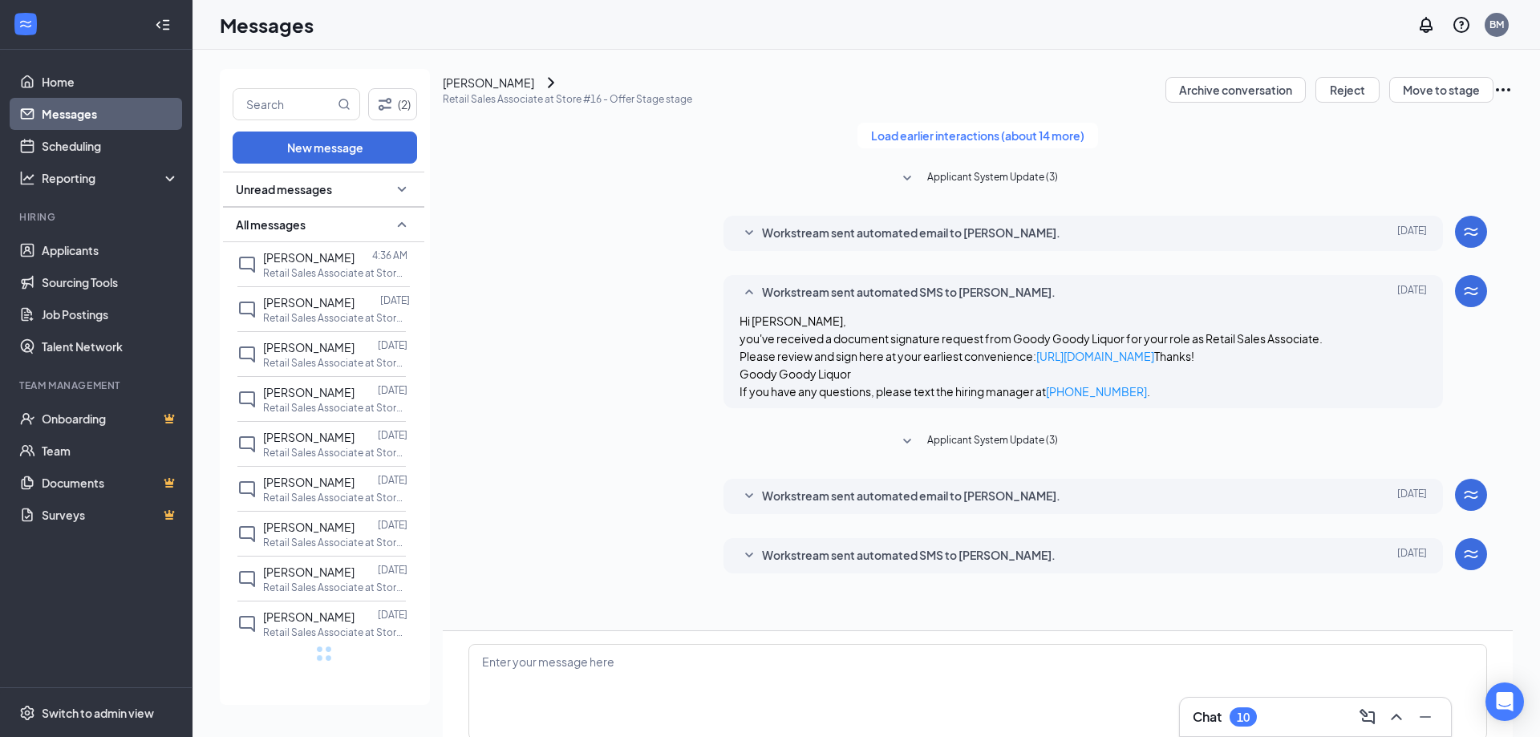
click at [906, 302] on span "Workstream sent automated SMS to [PERSON_NAME]." at bounding box center [909, 292] width 294 height 19
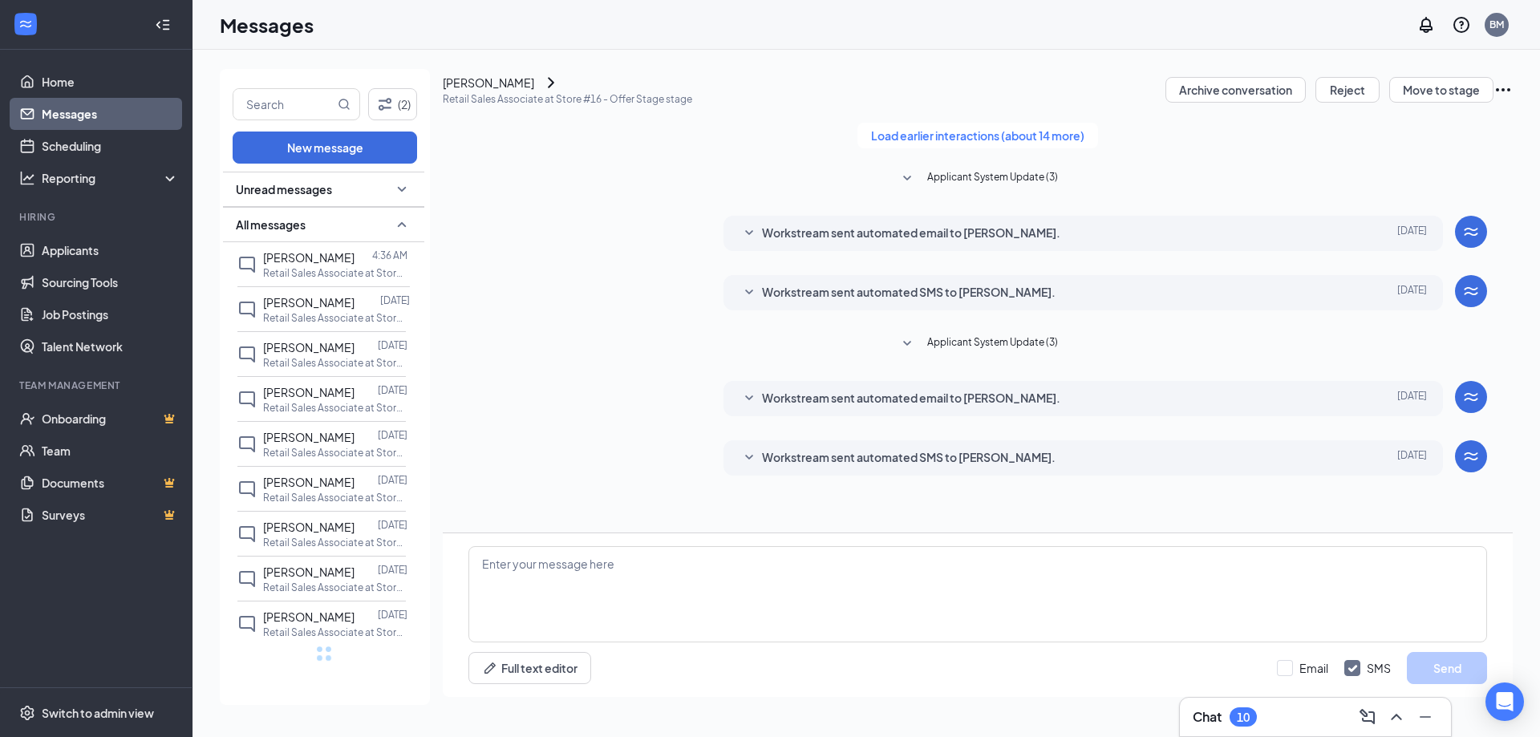
click at [411, 193] on div "Unread messages" at bounding box center [323, 189] width 201 height 35
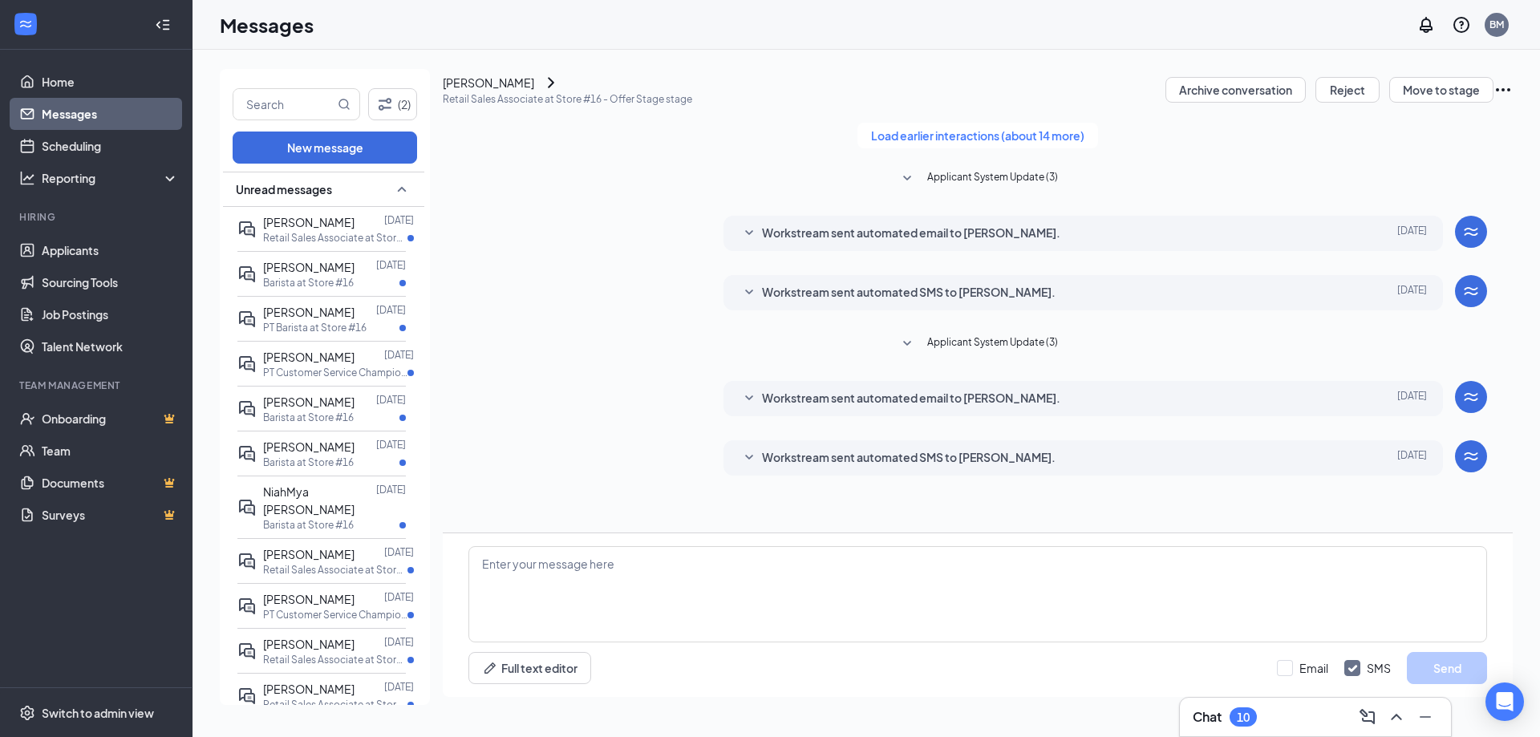
click at [392, 185] on icon "SmallChevronUp" at bounding box center [401, 189] width 19 height 19
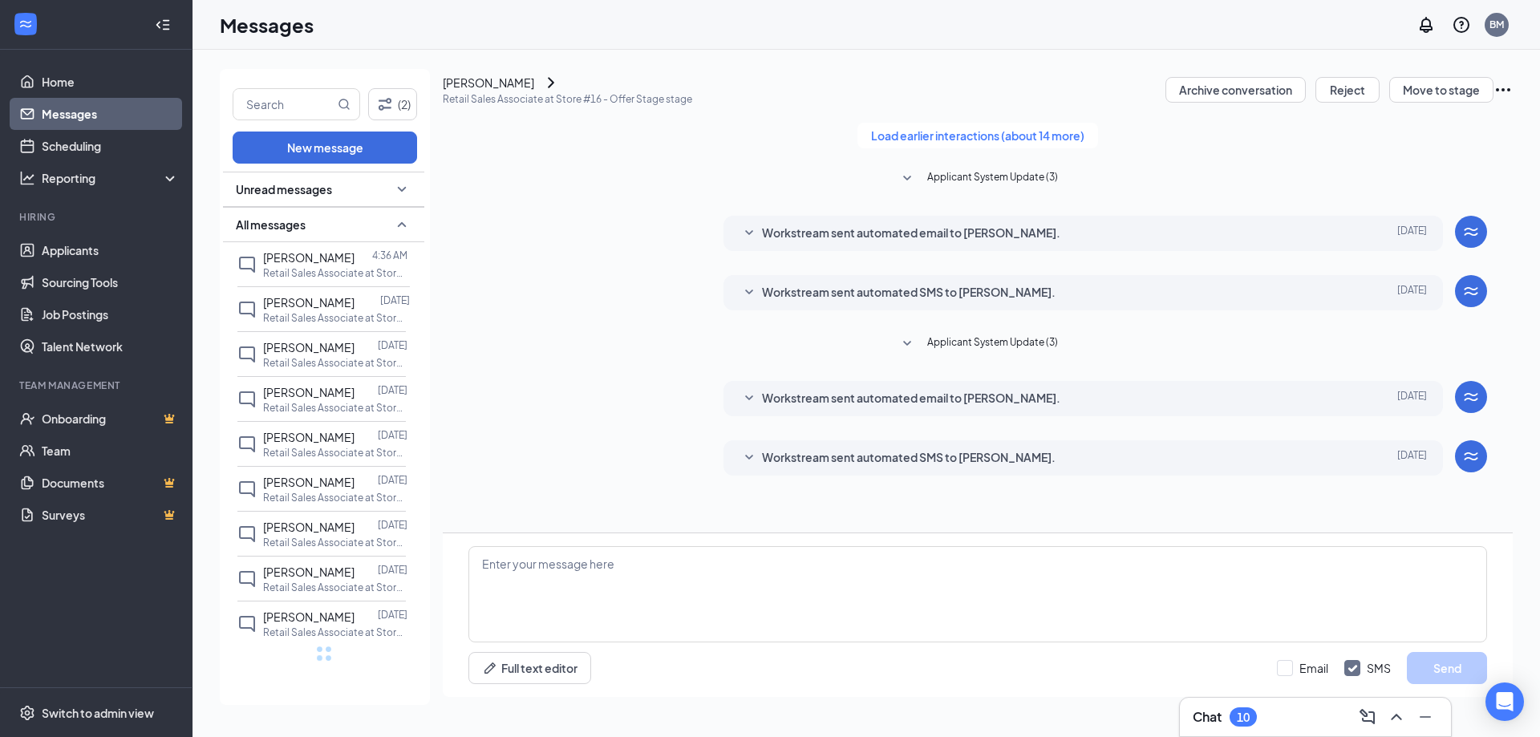
click at [390, 185] on div "Unread messages" at bounding box center [323, 189] width 201 height 35
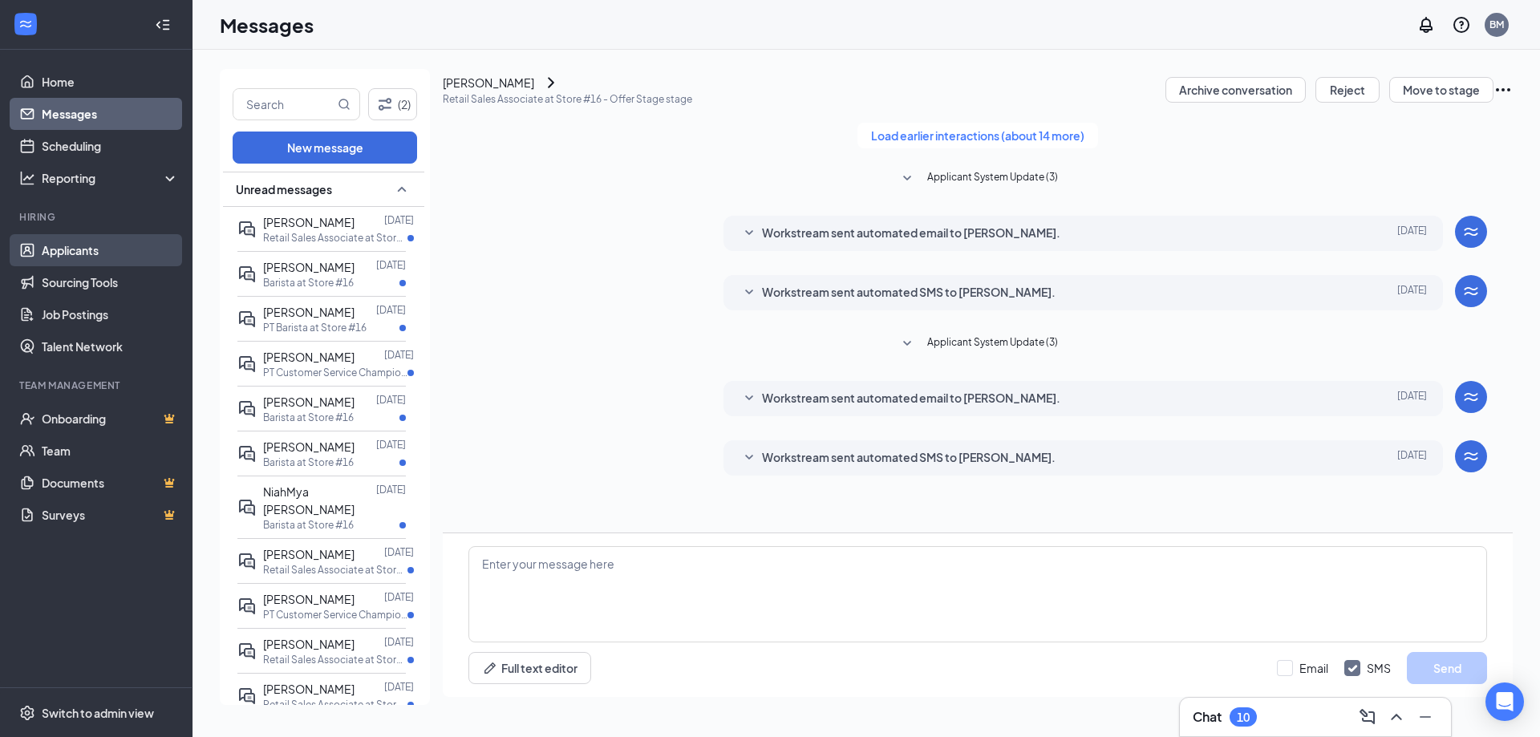
click at [86, 257] on link "Applicants" at bounding box center [110, 250] width 137 height 32
